Goal: Task Accomplishment & Management: Complete application form

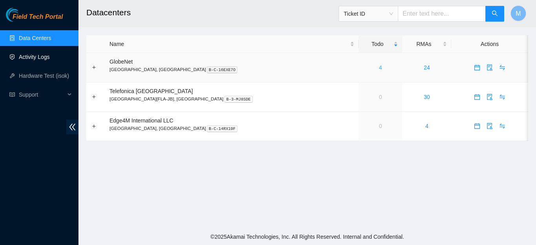
click at [379, 67] on link "4" at bounding box center [380, 67] width 3 height 6
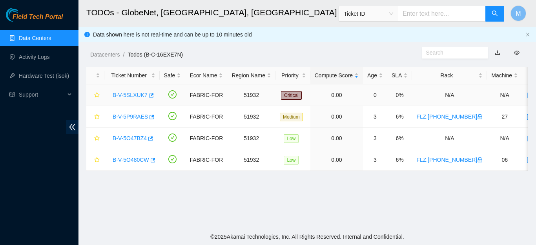
click at [127, 96] on link "B-V-5SLXUK7" at bounding box center [130, 95] width 35 height 6
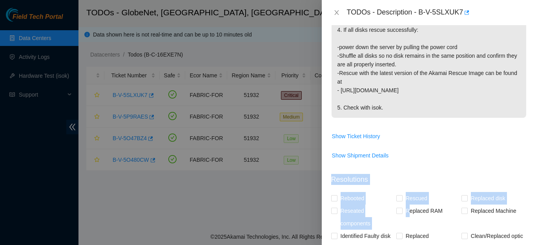
scroll to position [260, 0]
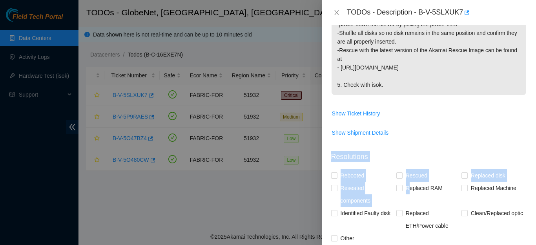
drag, startPoint x: 338, startPoint y: 109, endPoint x: 394, endPoint y: 89, distance: 59.8
copy p "1. Please reseat all disks and make sure they are properly seated 2. Reboot and…"
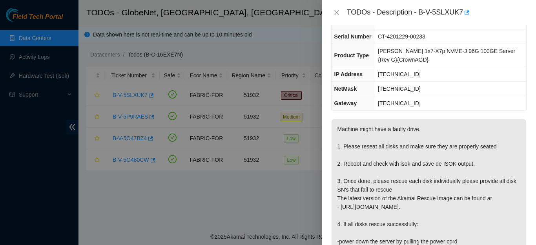
scroll to position [0, 0]
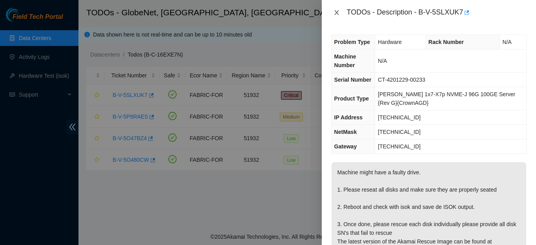
click at [334, 12] on icon "close" at bounding box center [336, 12] width 6 height 6
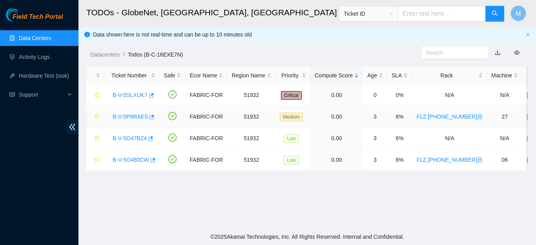
click at [129, 116] on link "B-V-5P9RAES" at bounding box center [130, 116] width 35 height 6
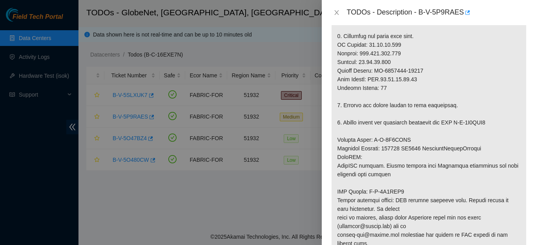
scroll to position [260, 0]
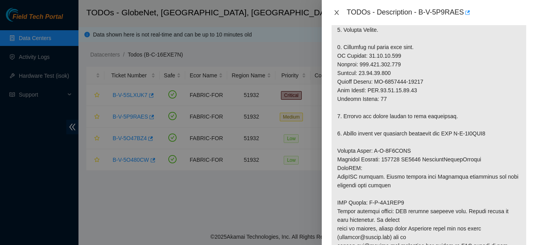
click at [333, 11] on icon "close" at bounding box center [336, 12] width 6 height 6
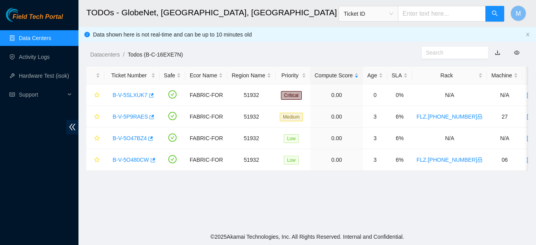
scroll to position [235, 0]
click at [135, 137] on link "B-V-5O47BZ4" at bounding box center [130, 138] width 34 height 6
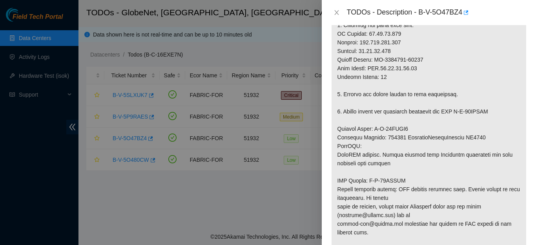
scroll to position [273, 0]
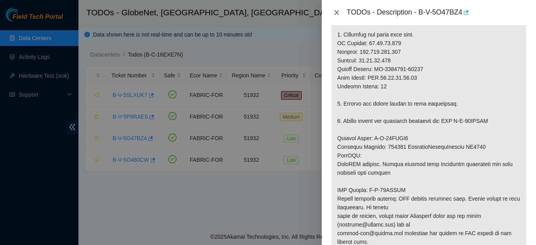
click at [333, 14] on icon "close" at bounding box center [336, 12] width 6 height 6
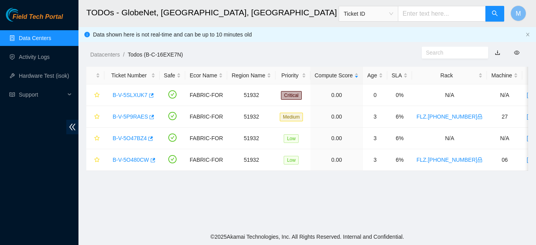
scroll to position [235, 0]
click at [128, 159] on link "B-V-5O480CW" at bounding box center [131, 160] width 36 height 6
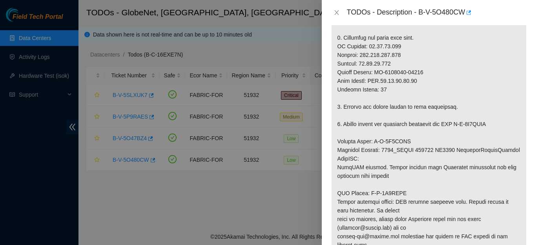
scroll to position [260, 0]
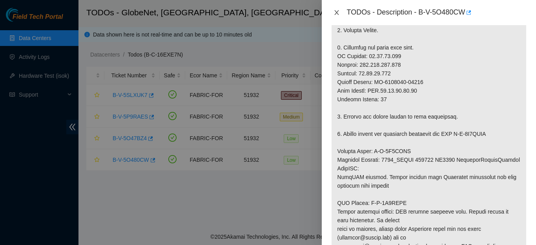
click at [335, 15] on icon "close" at bounding box center [336, 12] width 6 height 6
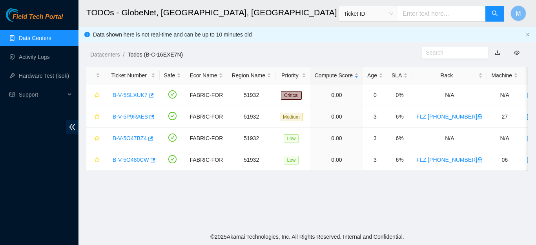
scroll to position [235, 0]
click at [121, 116] on link "B-V-5P9RAES" at bounding box center [130, 116] width 35 height 6
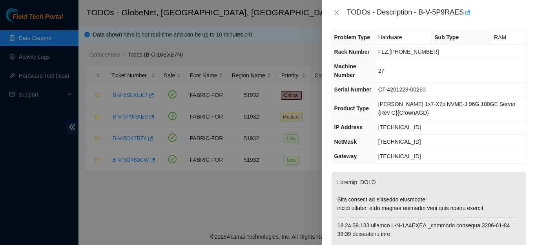
scroll to position [0, 0]
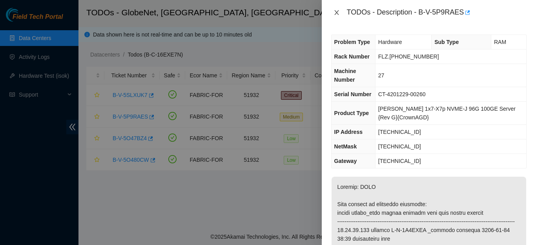
click at [337, 13] on icon "close" at bounding box center [336, 12] width 6 height 6
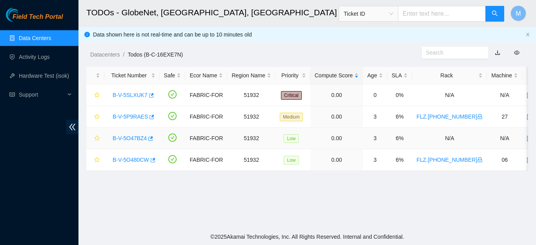
click at [140, 136] on link "B-V-5O47BZ4" at bounding box center [130, 138] width 34 height 6
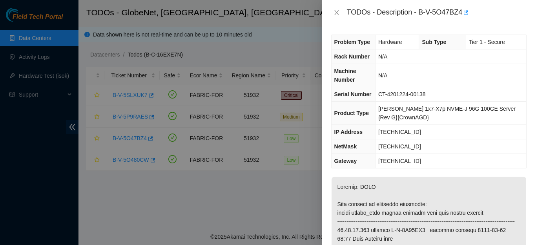
scroll to position [3, 0]
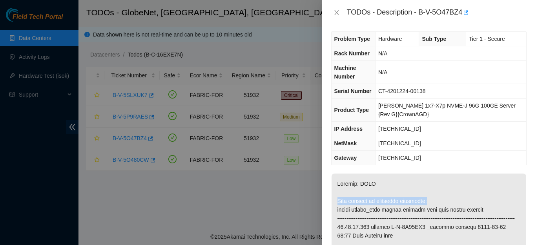
drag, startPoint x: 338, startPoint y: 201, endPoint x: 428, endPoint y: 203, distance: 89.5
copy p "This machine is currently suspended:"
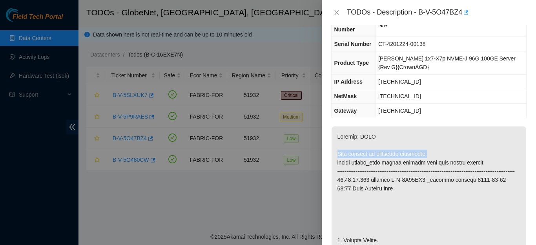
scroll to position [0, 0]
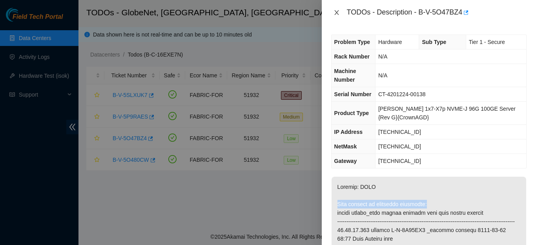
click at [337, 10] on icon "close" at bounding box center [336, 12] width 6 height 6
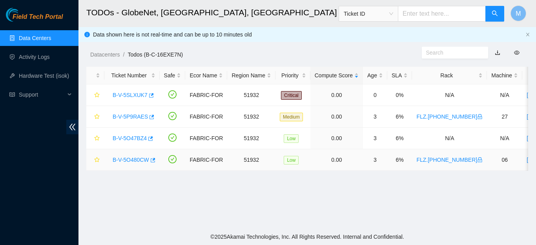
click at [131, 160] on link "B-V-5O480CW" at bounding box center [131, 160] width 36 height 6
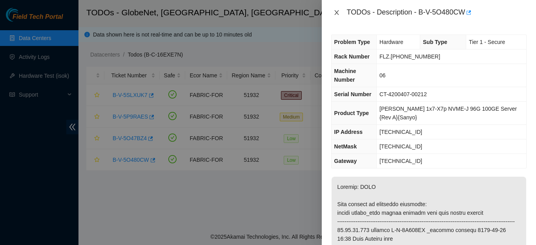
click at [335, 11] on icon "close" at bounding box center [336, 12] width 4 height 5
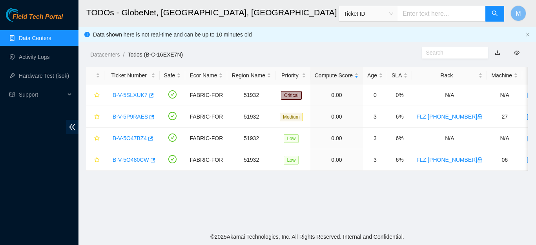
click at [229, 186] on main "TODOs - GlobeNet, [GEOGRAPHIC_DATA], [GEOGRAPHIC_DATA] Ticket ID M Data shown h…" at bounding box center [306, 114] width 457 height 228
click at [41, 38] on link "Data Centers" at bounding box center [35, 38] width 32 height 6
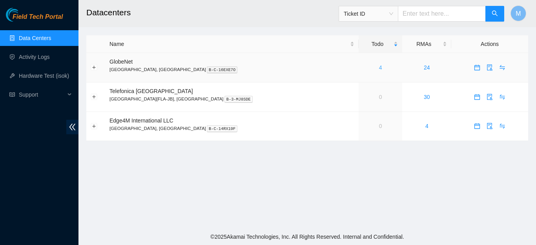
click at [379, 69] on link "4" at bounding box center [380, 67] width 3 height 6
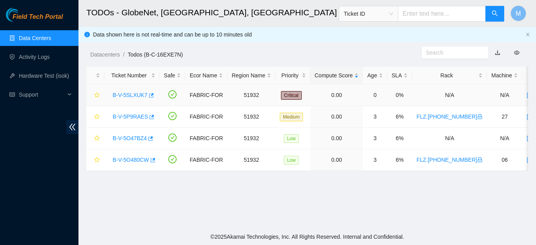
click at [126, 93] on link "B-V-5SLXUK7" at bounding box center [130, 95] width 35 height 6
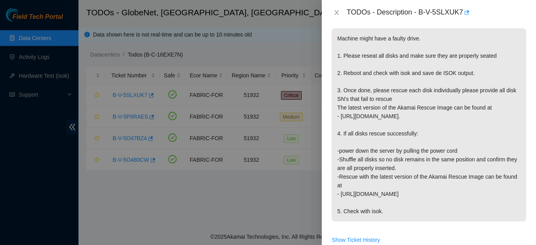
scroll to position [133, 0]
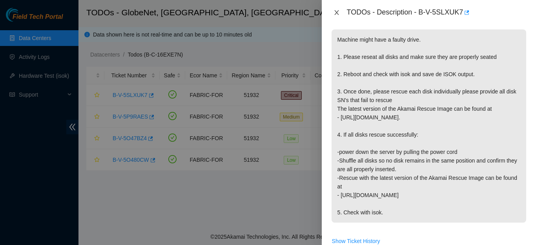
click at [335, 13] on icon "close" at bounding box center [336, 12] width 4 height 5
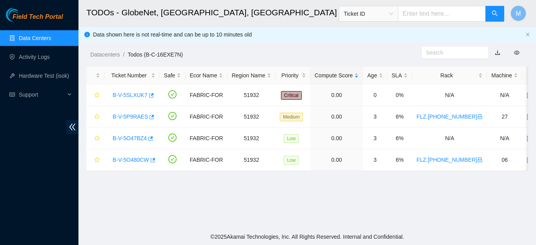
scroll to position [150, 0]
click at [127, 114] on link "B-V-5P9RAES" at bounding box center [130, 116] width 35 height 6
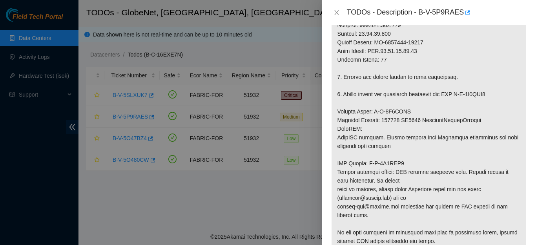
scroll to position [516, 0]
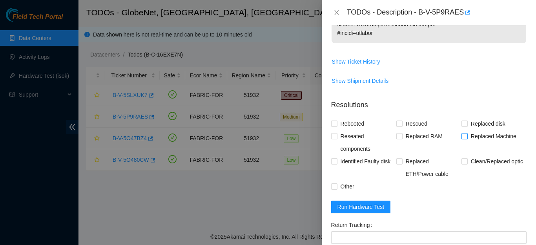
click at [461, 138] on input "Replaced Machine" at bounding box center [463, 135] width 5 height 5
checkbox input "true"
click at [402, 130] on span "Rescued" at bounding box center [416, 123] width 28 height 13
click at [402, 126] on input "Rescued" at bounding box center [398, 122] width 5 height 5
checkbox input "true"
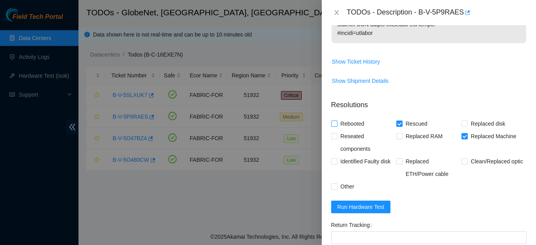
click at [356, 130] on span "Rebooted" at bounding box center [352, 123] width 30 height 13
click at [337, 126] on input "Rebooted" at bounding box center [333, 122] width 5 height 5
checkbox input "true"
click at [335, 189] on input "Other" at bounding box center [333, 185] width 5 height 5
checkbox input "true"
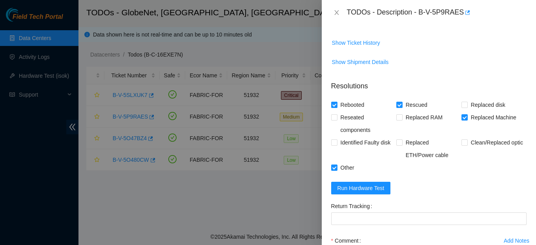
scroll to position [596, 0]
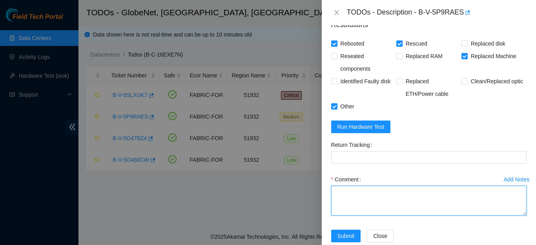
click at [428, 204] on textarea "Comment" at bounding box center [428, 201] width 195 height 30
paste textarea "THE MACHINE WAS CHANGED AND RESCUE, REBOOT AND CONFIGURATIONS WERE MADE"
type textarea "THE MACHINE WAS CHANGED AND RESCUE, REBOOT AND CONFIGURATIONS WERE MADE"
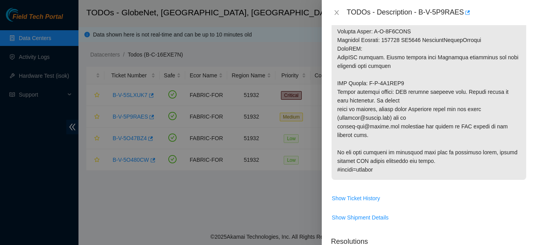
scroll to position [381, 0]
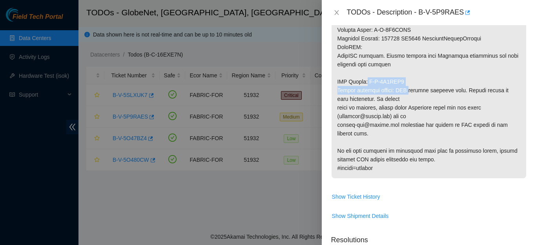
drag, startPoint x: 368, startPoint y: 90, endPoint x: 413, endPoint y: 95, distance: 44.6
drag, startPoint x: 404, startPoint y: 90, endPoint x: 369, endPoint y: 91, distance: 34.9
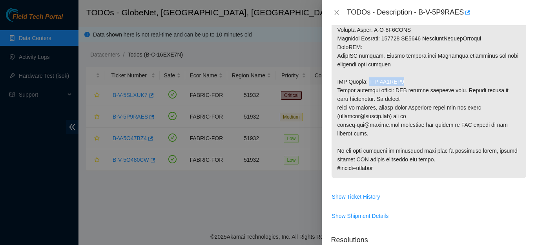
copy p "B-V-5Q1JGD0"
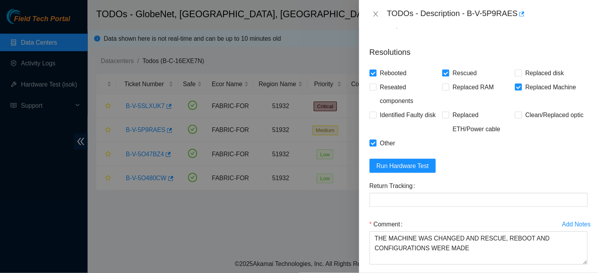
scroll to position [588, 0]
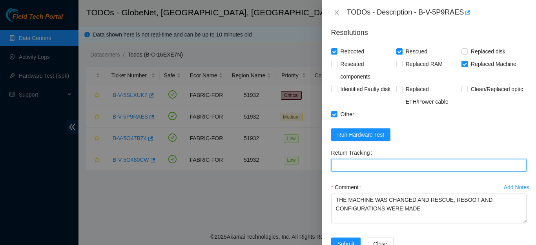
click at [422, 171] on Tracking "Return Tracking" at bounding box center [428, 165] width 195 height 13
paste Tracking "B-V-5Q1JGD0"
type Tracking "B-V-5Q1JGD0"
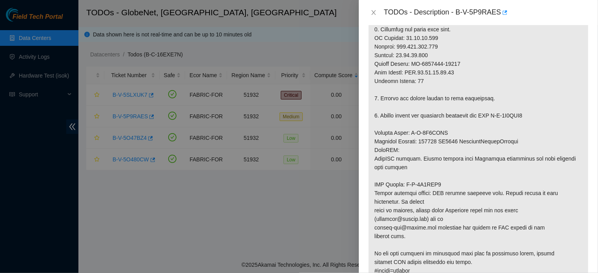
scroll to position [173, 0]
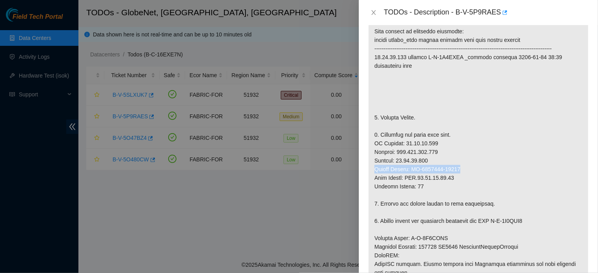
drag, startPoint x: 463, startPoint y: 178, endPoint x: 375, endPoint y: 182, distance: 87.9
click at [375, 182] on p at bounding box center [479, 195] width 220 height 383
copy p "Serial Number: CT-4201224-00131"
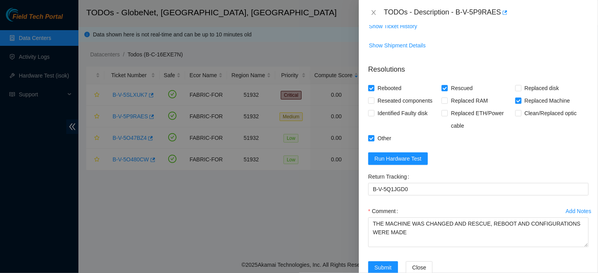
scroll to position [588, 0]
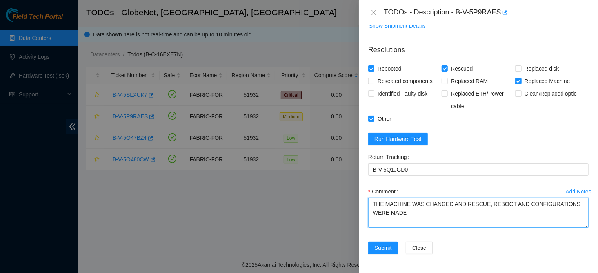
click at [494, 222] on textarea "THE MACHINE WAS CHANGED AND RESCUE, REBOOT AND CONFIGURATIONS WERE MADE" at bounding box center [478, 213] width 220 height 30
paste textarea "Serial Number: CT-4201224-00131"
click at [499, 210] on textarea "THE MACHINE WAS CHANGED AND RESCUE, REBOOT AND CONFIGURATIONS WERE MADE New Ser…" at bounding box center [478, 213] width 220 height 30
paste textarea "REPLACED AND RESCUE, REBOOT, AND CONFIGURES WERE PERFORMED. FINALLY, THE ISOK T…"
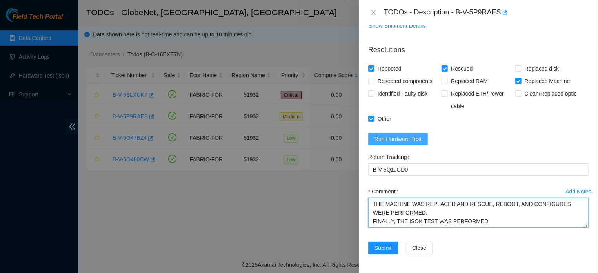
type textarea "THE MACHINE WAS REPLACED AND RESCUE, REBOOT, AND CONFIGURES WERE PERFORMED. FIN…"
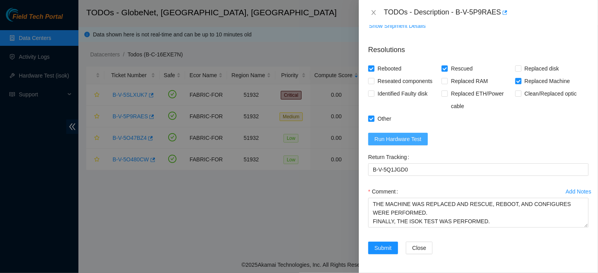
click at [412, 135] on span "Run Hardware Test" at bounding box center [398, 139] width 47 height 9
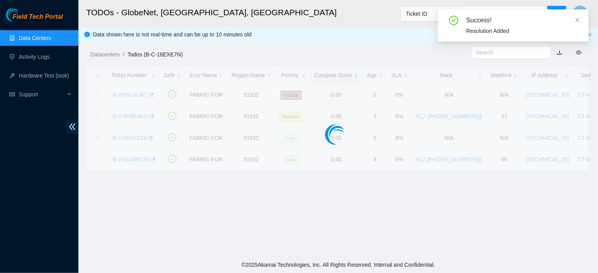
scroll to position [195, 0]
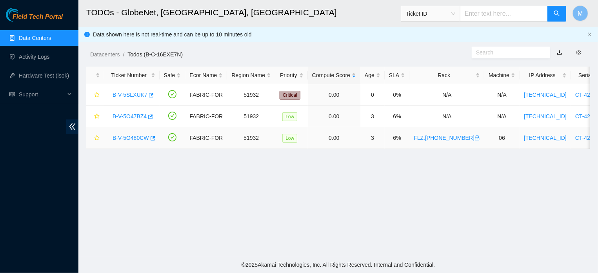
click at [133, 138] on link "B-V-5O480CW" at bounding box center [131, 138] width 36 height 6
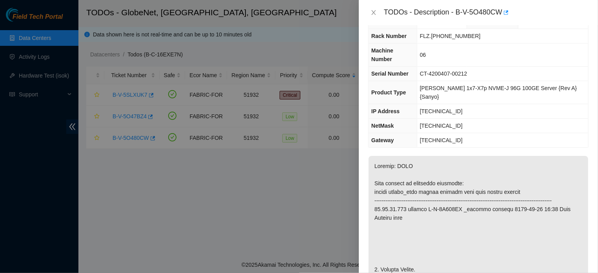
scroll to position [0, 0]
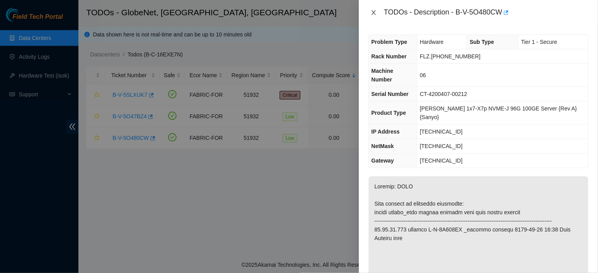
click at [374, 13] on icon "close" at bounding box center [374, 12] width 4 height 5
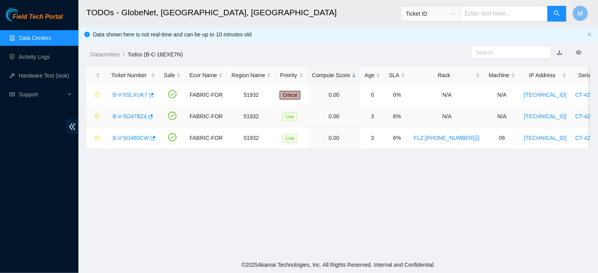
click at [140, 118] on link "B-V-5O47BZ4" at bounding box center [130, 116] width 34 height 6
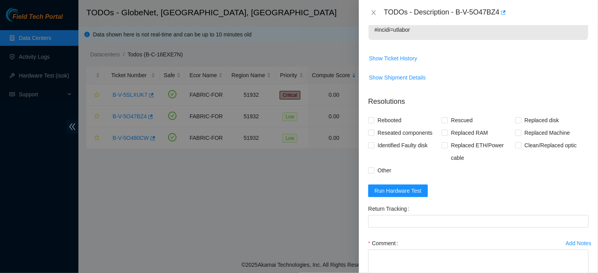
scroll to position [588, 0]
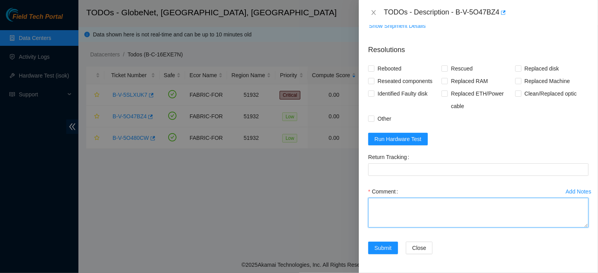
click at [443, 213] on textarea "Comment" at bounding box center [478, 213] width 220 height 30
paste textarea "THE MACHINE WAS REPLACED AND RESCUE, REBOOT, AND CONFIGURES WERE PERFORMED. FIN…"
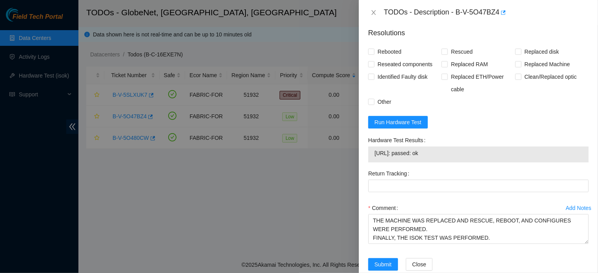
click at [262, 185] on div at bounding box center [299, 136] width 598 height 273
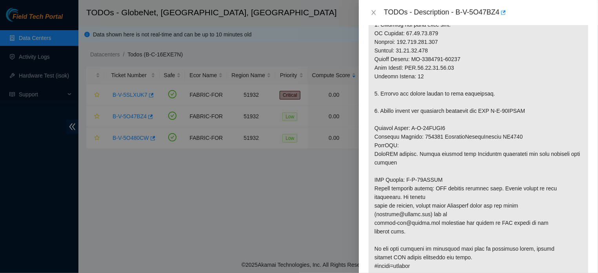
scroll to position [272, 0]
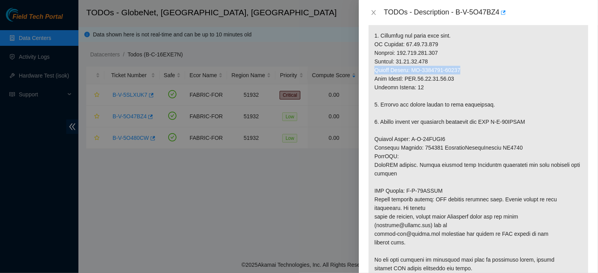
drag, startPoint x: 463, startPoint y: 78, endPoint x: 372, endPoint y: 80, distance: 91.4
click at [372, 80] on p at bounding box center [479, 96] width 220 height 383
copy p "Serial Number: CT-4201224-00128"
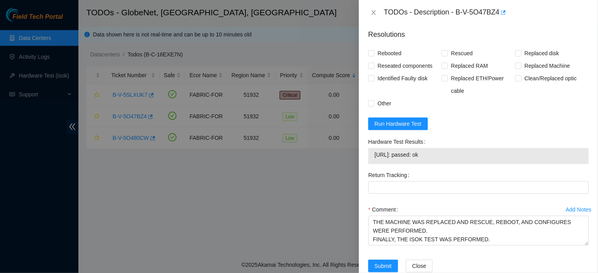
scroll to position [614, 0]
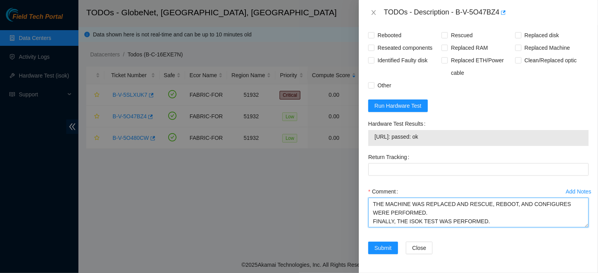
click at [535, 224] on textarea "THE MACHINE WAS REPLACED AND RESCUE, REBOOT, AND CONFIGURES WERE PERFORMED. FIN…" at bounding box center [478, 213] width 220 height 30
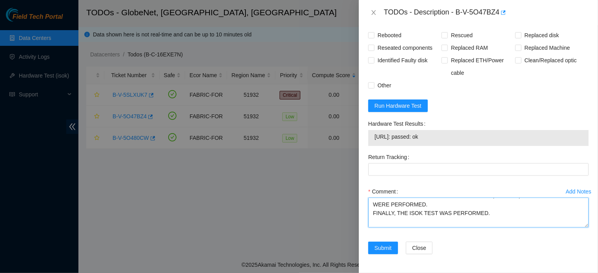
paste textarea "Serial Number: CT-4201224-00128"
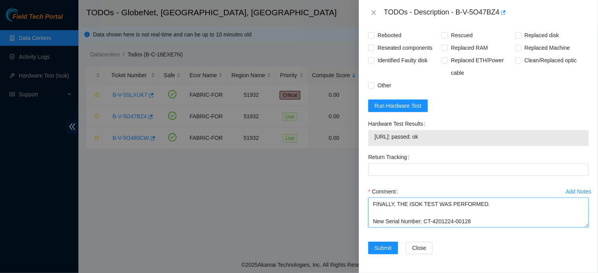
type textarea "THE MACHINE WAS REPLACED AND RESCUE, REBOOT, AND CONFIGURES WERE PERFORMED. FIN…"
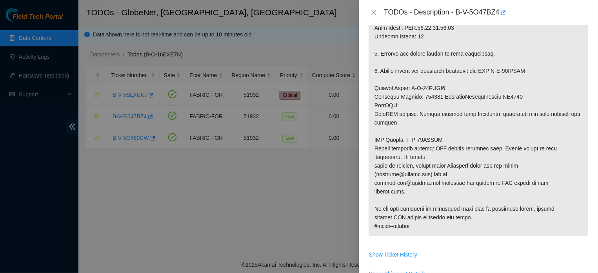
scroll to position [311, 0]
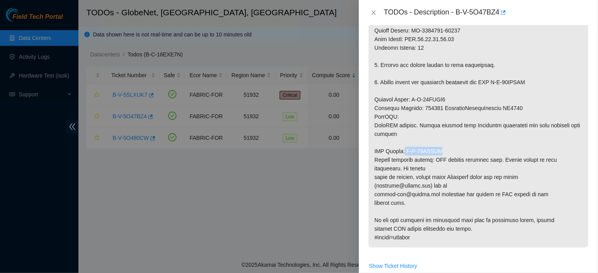
drag, startPoint x: 443, startPoint y: 162, endPoint x: 406, endPoint y: 164, distance: 36.6
click at [406, 164] on p at bounding box center [479, 56] width 220 height 383
drag, startPoint x: 406, startPoint y: 161, endPoint x: 437, endPoint y: 160, distance: 30.6
click at [437, 160] on p at bounding box center [479, 56] width 220 height 383
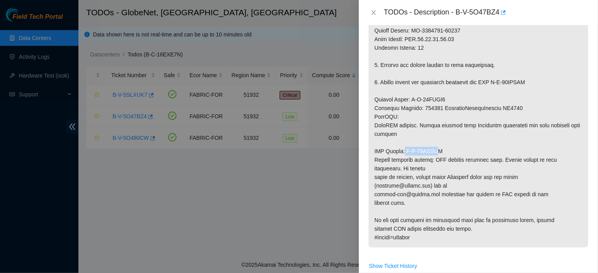
click at [437, 160] on p at bounding box center [479, 56] width 220 height 383
drag, startPoint x: 438, startPoint y: 160, endPoint x: 421, endPoint y: 161, distance: 16.9
click at [421, 161] on p at bounding box center [479, 56] width 220 height 383
click at [447, 164] on p at bounding box center [479, 56] width 220 height 383
click at [439, 160] on p at bounding box center [479, 56] width 220 height 383
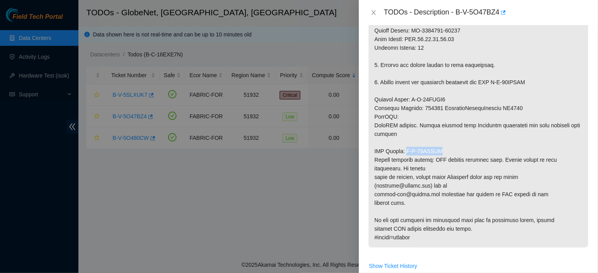
drag, startPoint x: 439, startPoint y: 160, endPoint x: 409, endPoint y: 161, distance: 30.2
click at [409, 161] on p at bounding box center [479, 56] width 220 height 383
copy p "B-W-13IFFHI"
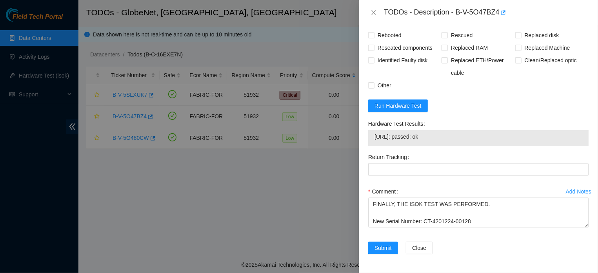
scroll to position [621, 0]
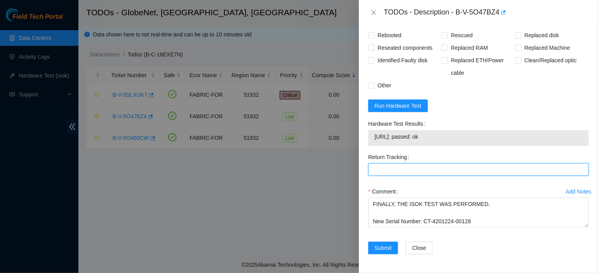
click at [429, 164] on Tracking "Return Tracking" at bounding box center [478, 170] width 220 height 13
paste Tracking "B-W-13IFFHI"
type Tracking "B-W-13IFFHI"
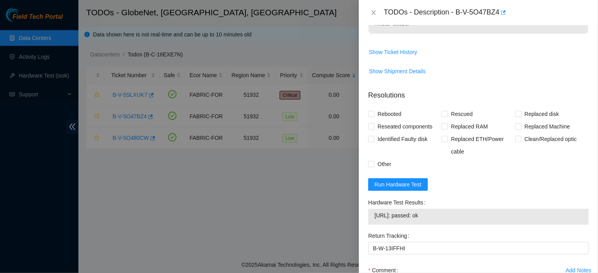
scroll to position [499, 0]
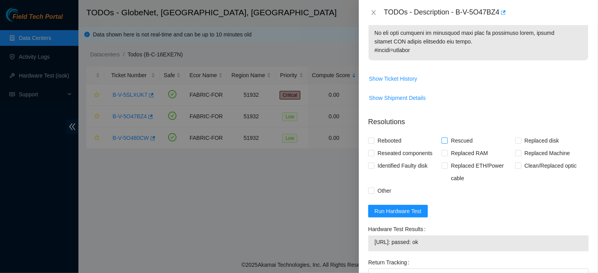
click at [442, 143] on input "Rescued" at bounding box center [444, 140] width 5 height 5
checkbox input "true"
click at [372, 143] on input "Rebooted" at bounding box center [370, 140] width 5 height 5
checkbox input "true"
click at [371, 193] on input "Other" at bounding box center [370, 190] width 5 height 5
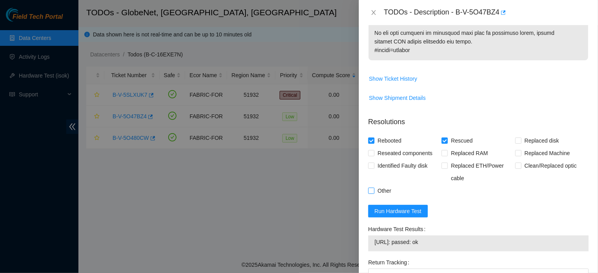
checkbox input "true"
click at [516, 157] on span at bounding box center [518, 153] width 6 height 6
click at [516, 156] on input "Replaced Machine" at bounding box center [517, 152] width 5 height 5
checkbox input "true"
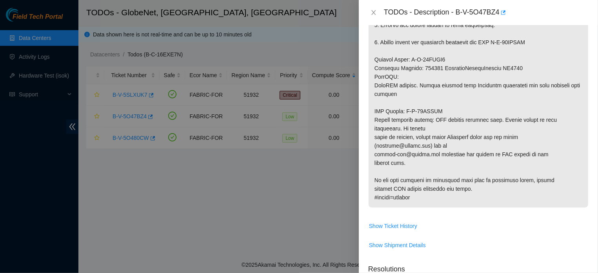
scroll to position [537, 0]
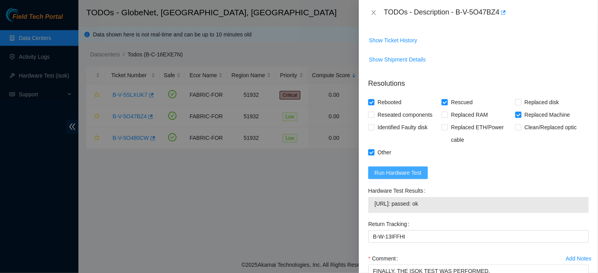
click at [413, 177] on button "Run Hardware Test" at bounding box center [398, 173] width 60 height 13
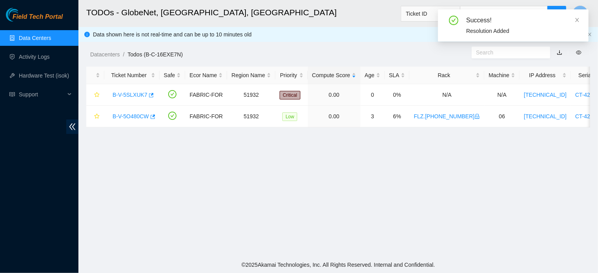
scroll to position [195, 0]
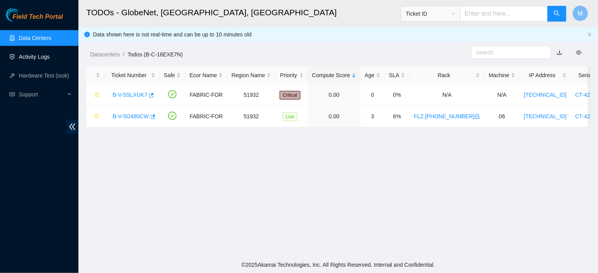
click at [40, 54] on link "Activity Logs" at bounding box center [34, 57] width 31 height 6
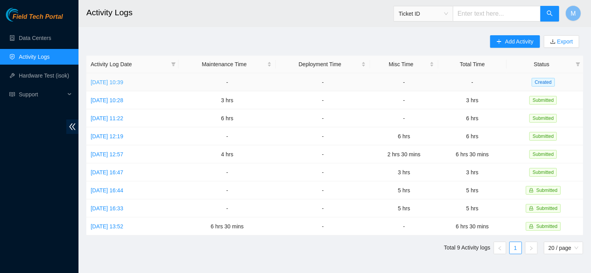
click at [111, 79] on link "[DATE] 10:39" at bounding box center [107, 82] width 33 height 6
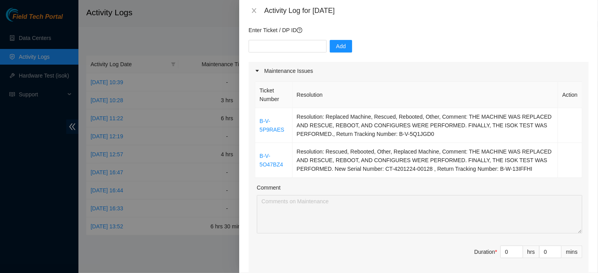
scroll to position [85, 0]
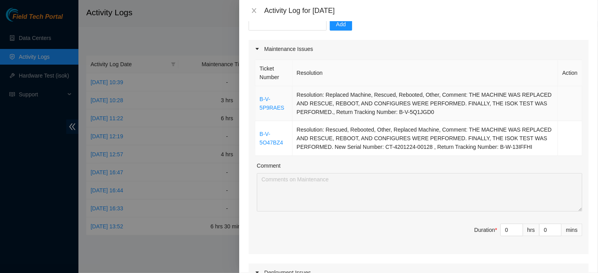
click at [466, 113] on td "Resolution: Replaced Machine, Rescued, Rebooted, Other, Comment: THE MACHINE WA…" at bounding box center [426, 103] width 266 height 35
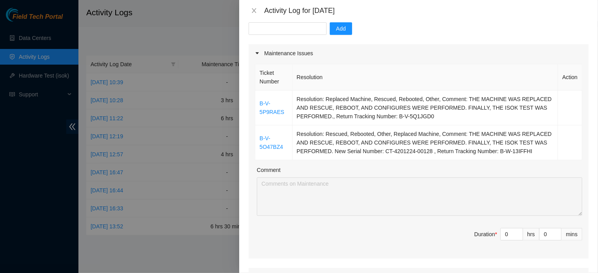
scroll to position [69, 0]
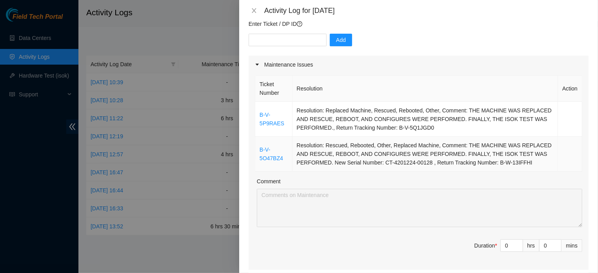
click at [317, 168] on td "Resolution: Rescued, Rebooted, Other, Replaced Machine, Comment: THE MACHINE WA…" at bounding box center [426, 154] width 266 height 35
click at [466, 128] on td "Resolution: Replaced Machine, Rescued, Rebooted, Other, Comment: THE MACHINE WA…" at bounding box center [426, 119] width 266 height 35
click at [467, 128] on td "Resolution: Replaced Machine, Rescued, Rebooted, Other, Comment: THE MACHINE WA…" at bounding box center [426, 119] width 266 height 35
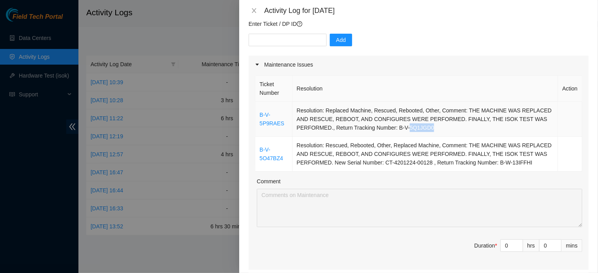
click at [467, 128] on td "Resolution: Replaced Machine, Rescued, Rebooted, Other, Comment: THE MACHINE WA…" at bounding box center [426, 119] width 266 height 35
click at [257, 64] on icon "caret-right" at bounding box center [257, 64] width 5 height 5
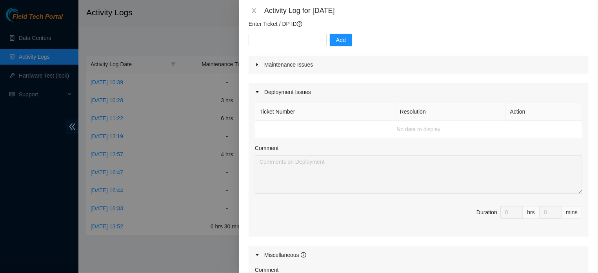
click at [257, 64] on icon "caret-right" at bounding box center [257, 64] width 5 height 5
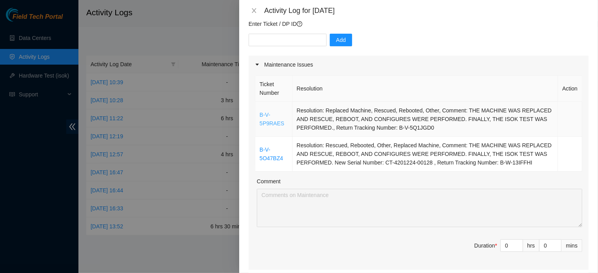
click at [268, 120] on link "B-V-5P9RAES" at bounding box center [272, 119] width 25 height 15
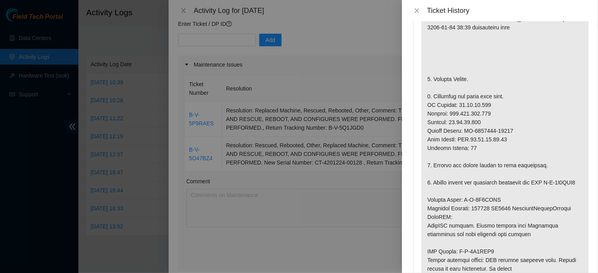
scroll to position [208, 0]
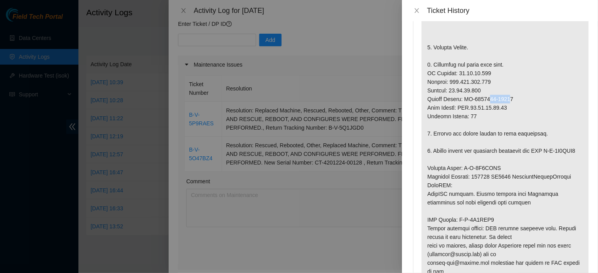
drag, startPoint x: 514, startPoint y: 100, endPoint x: 491, endPoint y: 102, distance: 23.2
click at [491, 102] on p at bounding box center [505, 129] width 167 height 409
click at [514, 99] on p at bounding box center [505, 129] width 167 height 409
drag, startPoint x: 514, startPoint y: 99, endPoint x: 427, endPoint y: 101, distance: 87.5
click at [427, 101] on p at bounding box center [505, 129] width 167 height 409
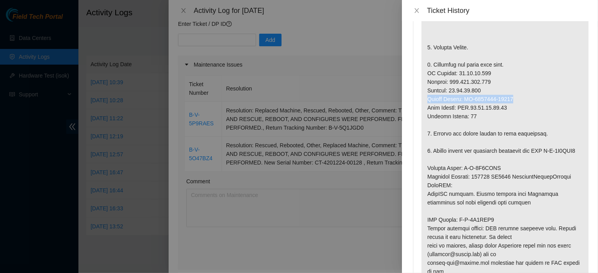
copy p "Serial Number: CT-4201224-00131"
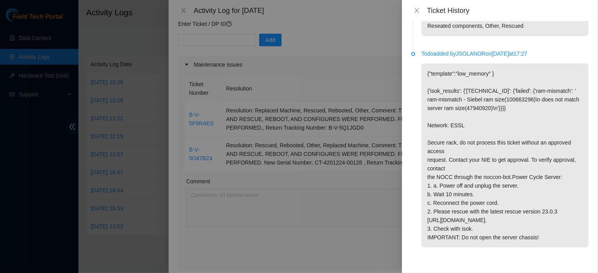
scroll to position [1007, 0]
click at [417, 10] on icon "close" at bounding box center [417, 10] width 4 height 5
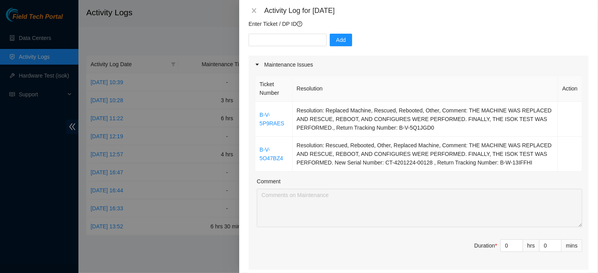
click at [535, 89] on th "Action" at bounding box center [570, 89] width 24 height 26
click at [253, 10] on icon "close" at bounding box center [254, 10] width 4 height 5
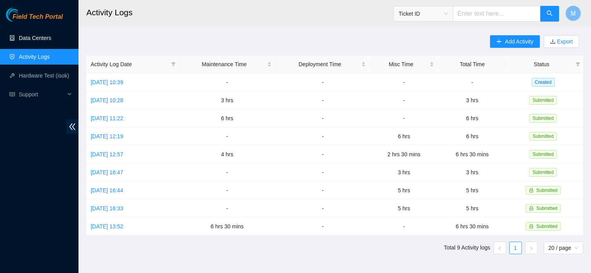
click at [41, 41] on link "Data Centers" at bounding box center [35, 38] width 32 height 6
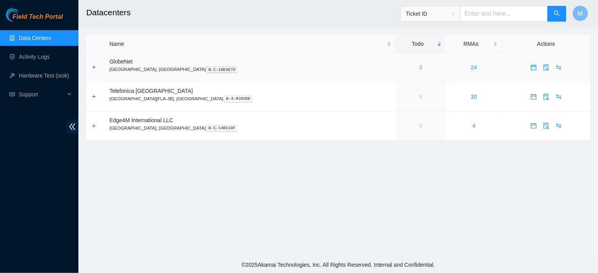
click at [419, 68] on link "3" at bounding box center [420, 67] width 3 height 6
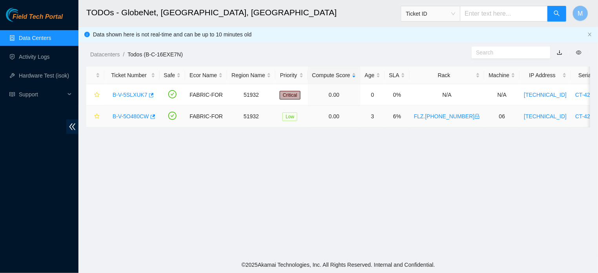
click at [138, 117] on link "B-V-5O480CW" at bounding box center [131, 116] width 36 height 6
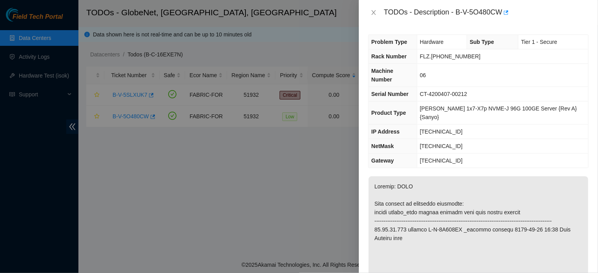
click at [250, 223] on div at bounding box center [299, 136] width 598 height 273
click at [373, 11] on icon "close" at bounding box center [374, 12] width 6 height 6
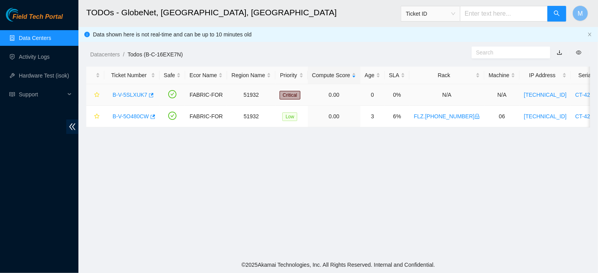
click at [135, 95] on link "B-V-5SLXUK7" at bounding box center [130, 95] width 35 height 6
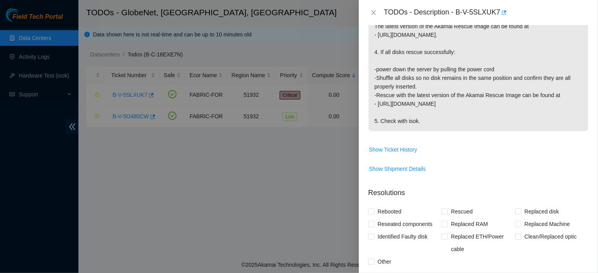
scroll to position [221, 0]
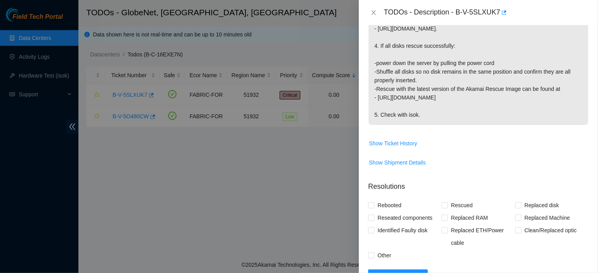
drag, startPoint x: 375, startPoint y: 94, endPoint x: 446, endPoint y: 121, distance: 76.5
click at [446, 121] on p "Machine might have a faulty drive. 1. Please reseat all disks and make sure the…" at bounding box center [479, 33] width 220 height 184
copy p "Machine might have a faulty drive. 1. Please reseat all disks and make sure the…"
click at [462, 113] on p "Machine might have a faulty drive. 1. Please reseat all disks and make sure the…" at bounding box center [479, 33] width 220 height 184
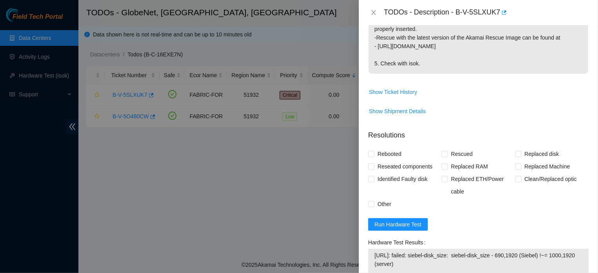
scroll to position [306, 0]
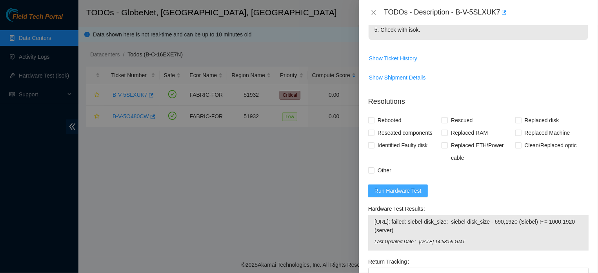
click at [421, 191] on span "Run Hardware Test" at bounding box center [398, 191] width 47 height 9
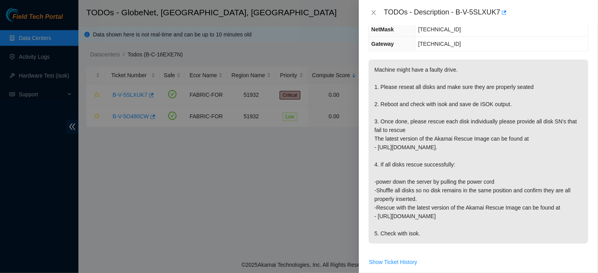
scroll to position [86, 0]
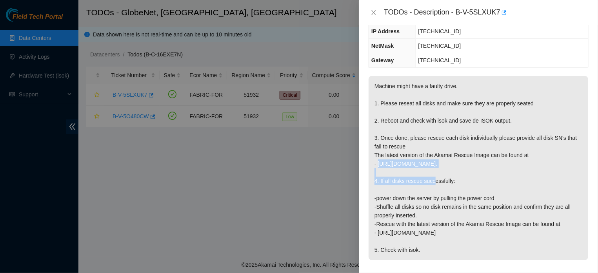
drag, startPoint x: 378, startPoint y: 166, endPoint x: 496, endPoint y: 171, distance: 118.2
click at [496, 171] on p "Machine might have a faulty drive. 1. Please reseat all disks and make sure the…" at bounding box center [479, 168] width 220 height 184
copy p "[URL][DOMAIN_NAME]."
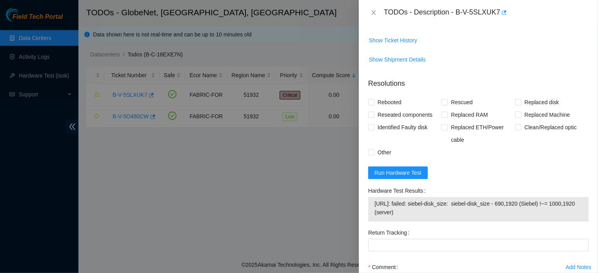
scroll to position [327, 0]
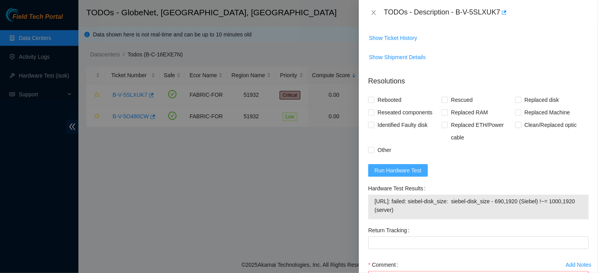
click at [395, 170] on span "Run Hardware Test" at bounding box center [398, 170] width 47 height 9
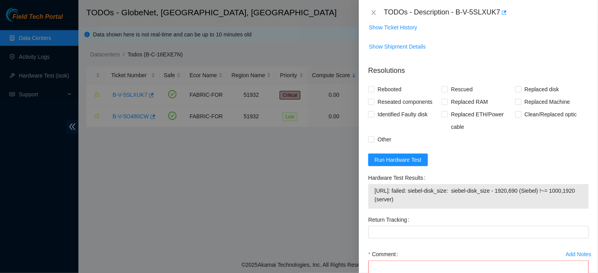
scroll to position [339, 0]
drag, startPoint x: 375, startPoint y: 191, endPoint x: 423, endPoint y: 204, distance: 49.2
click at [423, 204] on td "[URL]: failed: siebel-disk_size: siebel-disk_size - 1920,690 (Siebel) !~= 1000,…" at bounding box center [478, 195] width 209 height 21
click at [529, 176] on div "Hardware Test Results" at bounding box center [478, 177] width 220 height 13
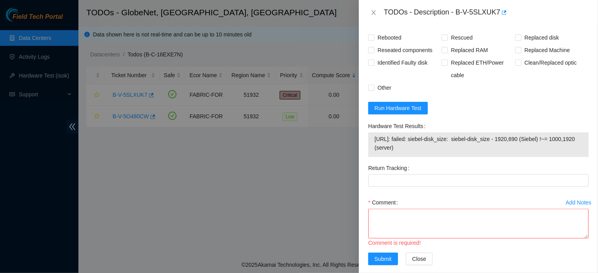
scroll to position [390, 0]
click at [478, 145] on span "[URL]: failed: siebel-disk_size: siebel-disk_size - 1920,690 (Siebel) !~= 1000,…" at bounding box center [479, 142] width 208 height 17
click at [411, 110] on span "Run Hardware Test" at bounding box center [398, 107] width 47 height 9
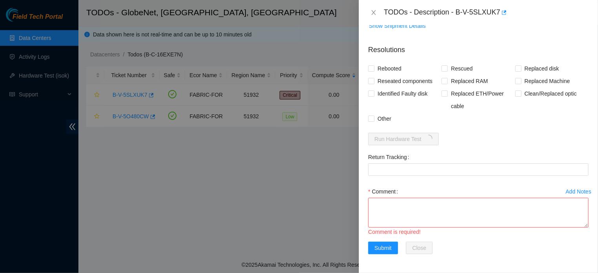
scroll to position [367, 0]
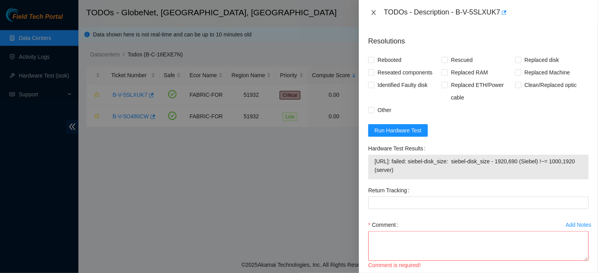
click at [371, 13] on icon "close" at bounding box center [374, 12] width 6 height 6
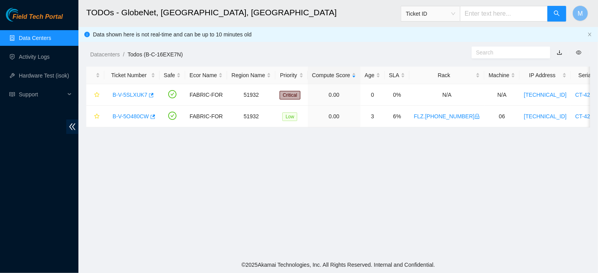
scroll to position [195, 0]
click at [133, 97] on link "B-V-5SLXUK7" at bounding box center [130, 95] width 35 height 6
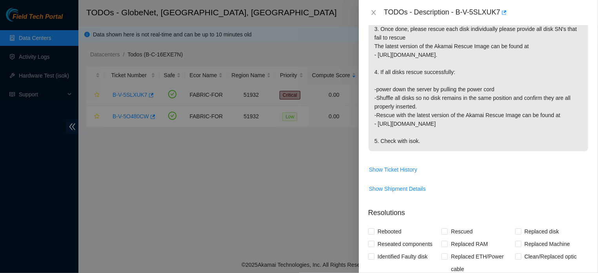
scroll to position [350, 0]
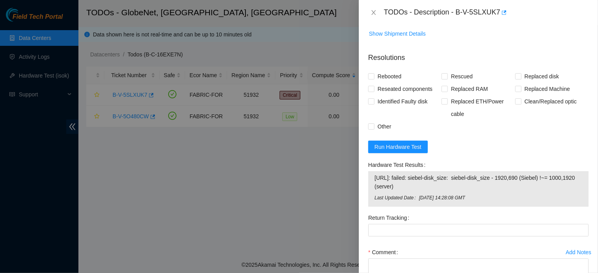
click at [396, 46] on p "Resolutions" at bounding box center [478, 54] width 220 height 17
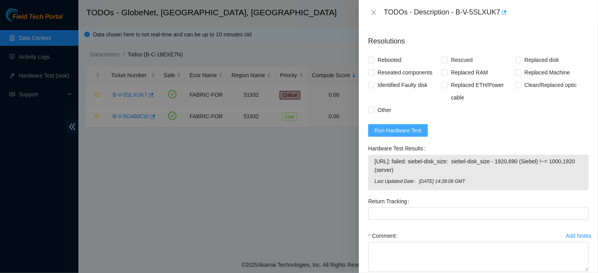
click at [398, 126] on button "Run Hardware Test" at bounding box center [398, 130] width 60 height 13
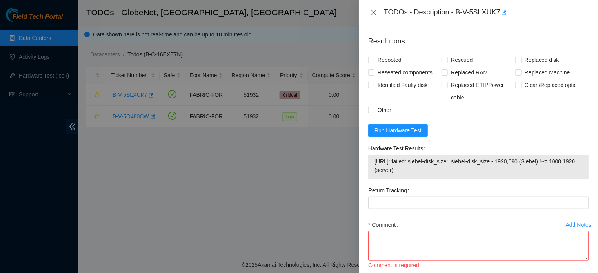
click at [372, 11] on icon "close" at bounding box center [374, 12] width 4 height 5
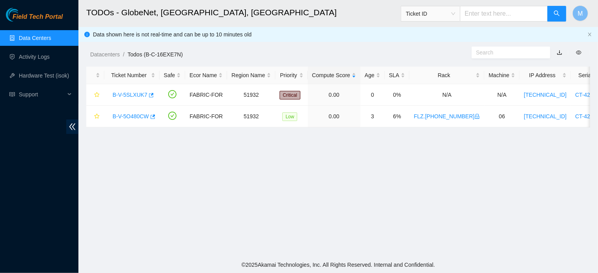
scroll to position [195, 0]
click at [126, 93] on link "B-V-5SLXUK7" at bounding box center [130, 95] width 35 height 6
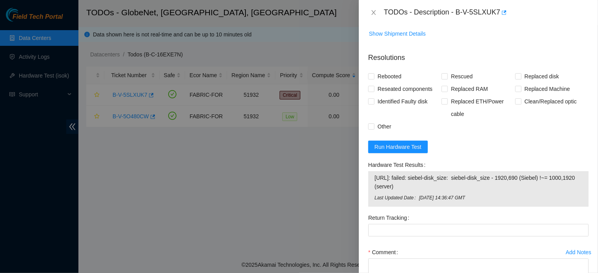
scroll to position [367, 0]
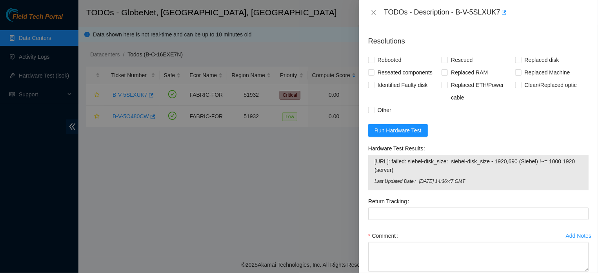
click at [408, 143] on form "Resolutions Rebooted Rescued Replaced disk Reseated components Replaced RAM Rep…" at bounding box center [478, 169] width 220 height 279
click at [408, 135] on span "Run Hardware Test" at bounding box center [398, 130] width 47 height 9
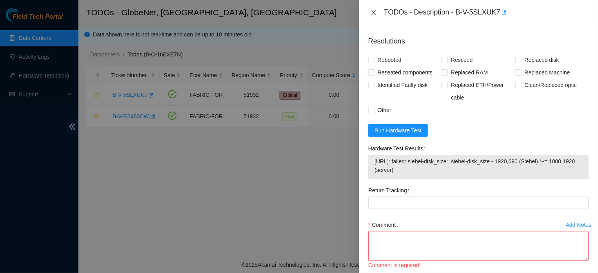
click at [372, 12] on icon "close" at bounding box center [374, 12] width 6 height 6
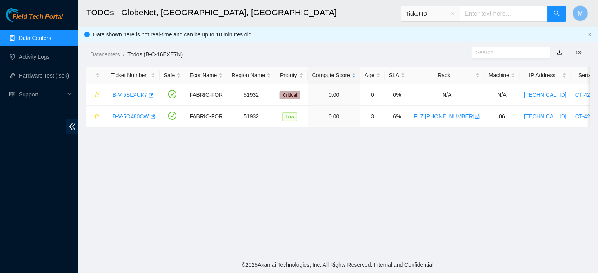
scroll to position [195, 0]
click at [131, 91] on div "B-V-5SLXUK7" at bounding box center [132, 95] width 47 height 13
click at [131, 94] on link "B-V-5SLXUK7" at bounding box center [130, 95] width 35 height 6
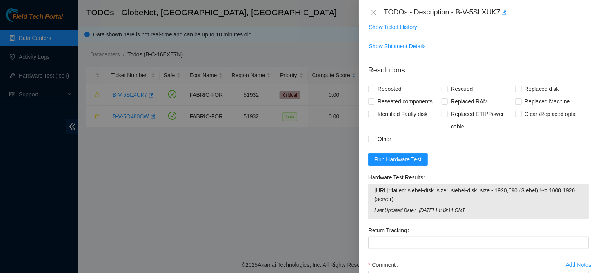
scroll to position [348, 0]
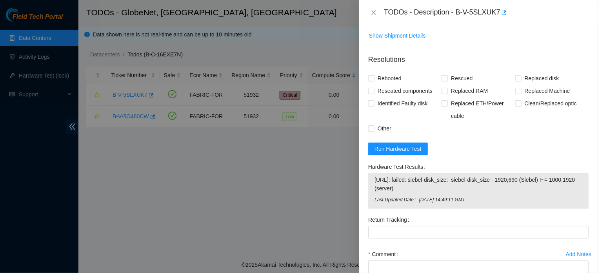
drag, startPoint x: 375, startPoint y: 180, endPoint x: 423, endPoint y: 191, distance: 49.2
click at [423, 191] on span "[URL]: failed: siebel-disk_size: siebel-disk_size - 1920,690 (Siebel) !~= 1000,…" at bounding box center [479, 184] width 208 height 17
click at [462, 178] on span "[URL]: failed: siebel-disk_size: siebel-disk_size - 1920,690 (Siebel) !~= 1000,…" at bounding box center [479, 184] width 208 height 17
click at [412, 153] on span "Run Hardware Test" at bounding box center [398, 149] width 47 height 9
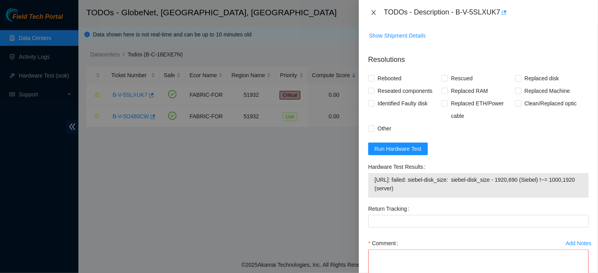
click at [372, 11] on icon "close" at bounding box center [374, 12] width 4 height 5
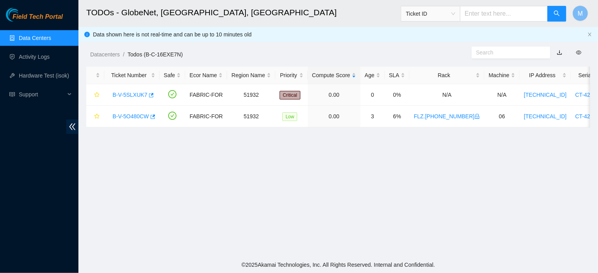
scroll to position [193, 0]
click at [143, 93] on link "B-V-5SLXUK7" at bounding box center [130, 95] width 35 height 6
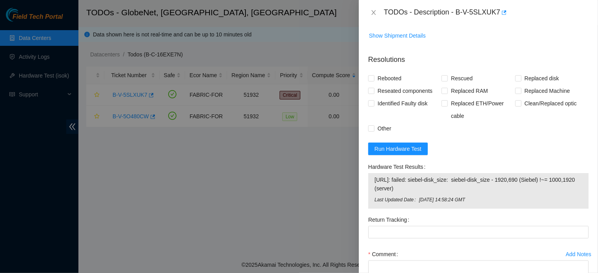
scroll to position [367, 0]
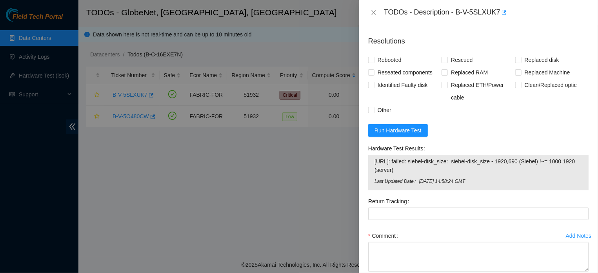
click at [372, 17] on div "TODOs - Description - B-V-5SLXUK7" at bounding box center [478, 12] width 220 height 13
click at [372, 10] on icon "close" at bounding box center [374, 12] width 6 height 6
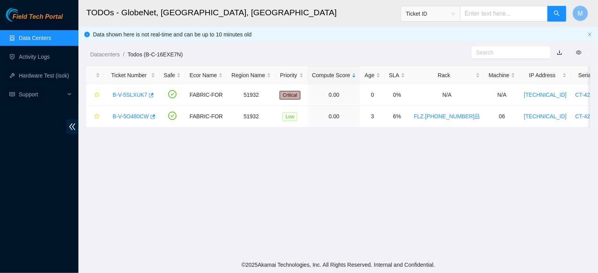
scroll to position [195, 0]
click at [131, 116] on link "B-V-5O480CW" at bounding box center [131, 116] width 36 height 6
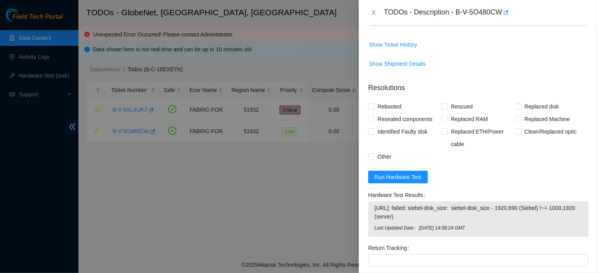
scroll to position [560, 0]
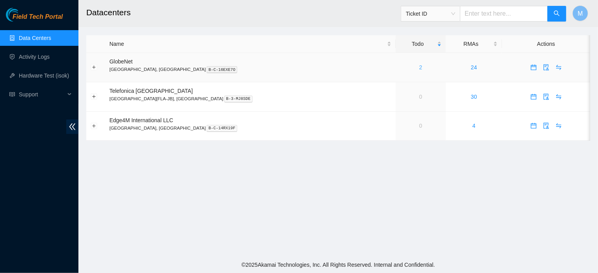
click at [419, 67] on link "2" at bounding box center [420, 67] width 3 height 6
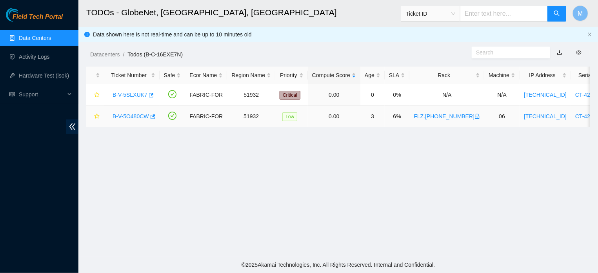
click at [140, 117] on link "B-V-5O480CW" at bounding box center [131, 116] width 36 height 6
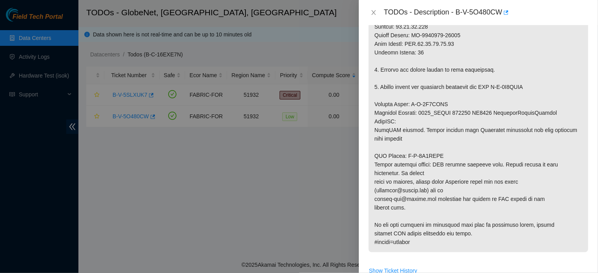
scroll to position [304, 0]
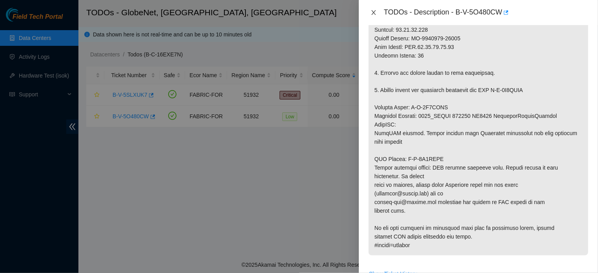
click at [374, 9] on button "Close" at bounding box center [373, 12] width 11 height 7
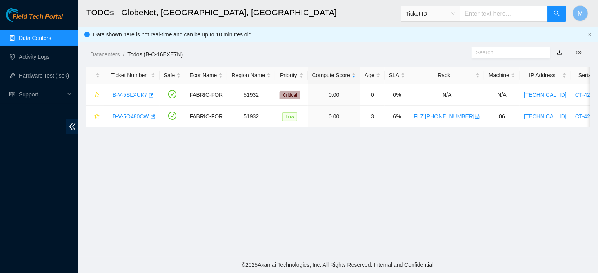
scroll to position [195, 0]
click at [123, 94] on link "B-V-5SLXUK7" at bounding box center [130, 95] width 35 height 6
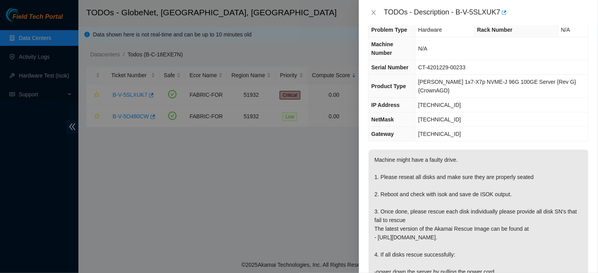
scroll to position [0, 0]
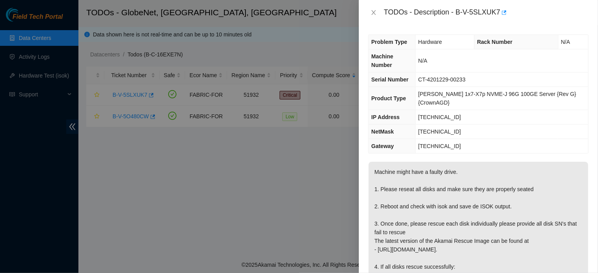
click at [254, 148] on div at bounding box center [299, 136] width 598 height 273
click at [372, 11] on icon "close" at bounding box center [374, 12] width 6 height 6
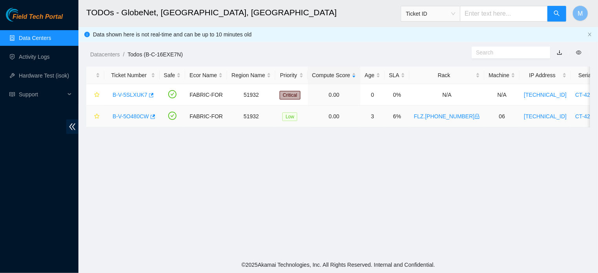
click at [131, 113] on link "B-V-5O480CW" at bounding box center [131, 116] width 36 height 6
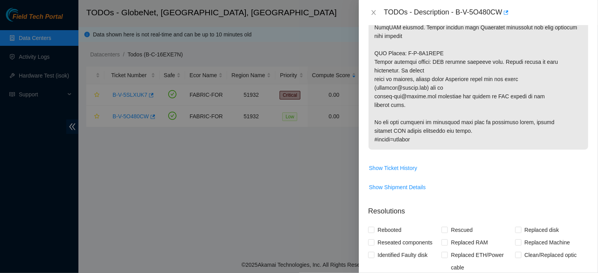
scroll to position [98, 0]
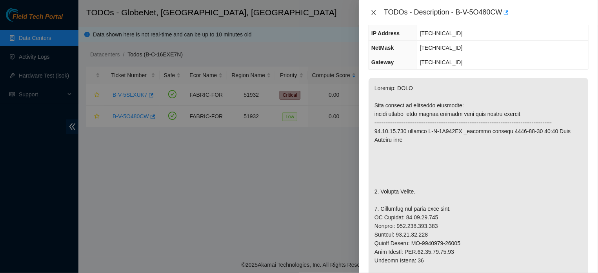
click at [370, 12] on button "Close" at bounding box center [373, 12] width 11 height 7
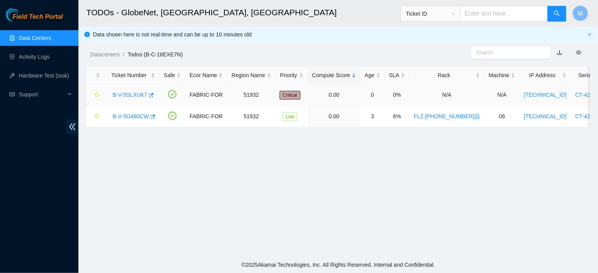
scroll to position [133, 0]
click at [127, 97] on link "B-V-5SLXUK7" at bounding box center [130, 95] width 35 height 6
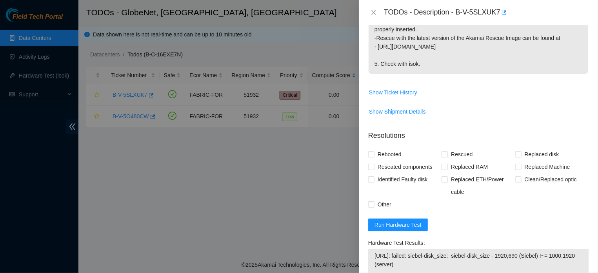
scroll to position [405, 0]
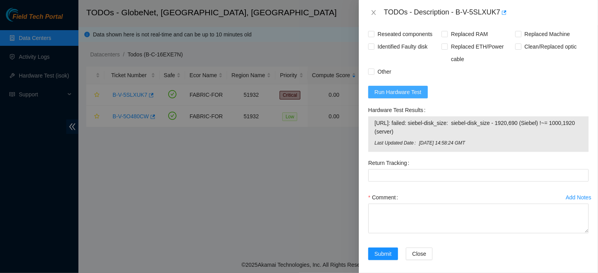
click at [416, 95] on span "Run Hardware Test" at bounding box center [398, 92] width 47 height 9
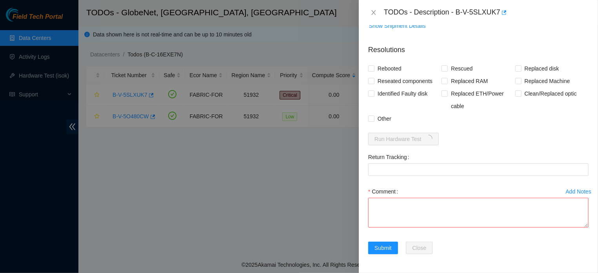
scroll to position [367, 0]
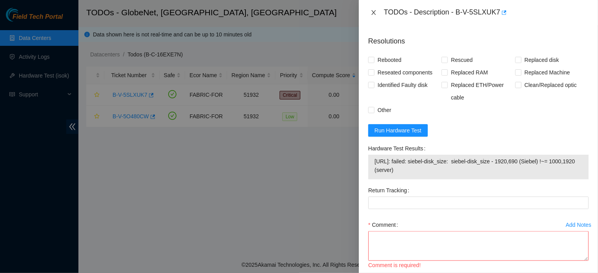
click at [372, 14] on icon "close" at bounding box center [374, 12] width 6 height 6
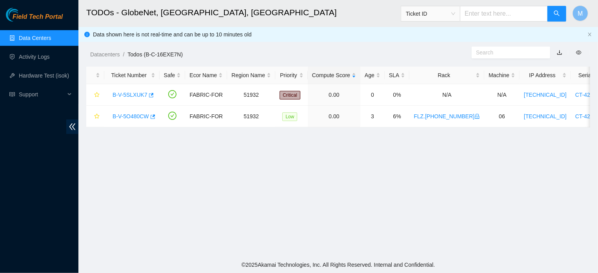
scroll to position [195, 0]
click at [124, 95] on link "B-V-5SLXUK7" at bounding box center [130, 95] width 35 height 6
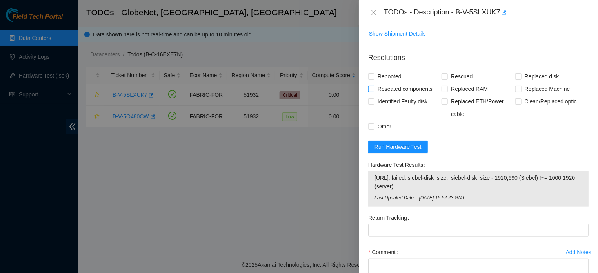
scroll to position [367, 0]
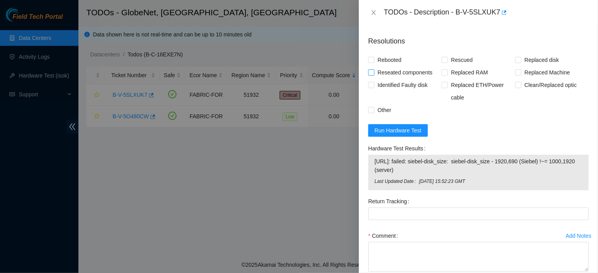
click at [373, 79] on label "Reseated components" at bounding box center [401, 72] width 67 height 13
click at [373, 75] on input "Reseated components" at bounding box center [370, 71] width 5 height 5
click at [371, 75] on input "Reseated components" at bounding box center [370, 71] width 5 height 5
checkbox input "false"
click at [369, 60] on input "Rebooted" at bounding box center [370, 59] width 5 height 5
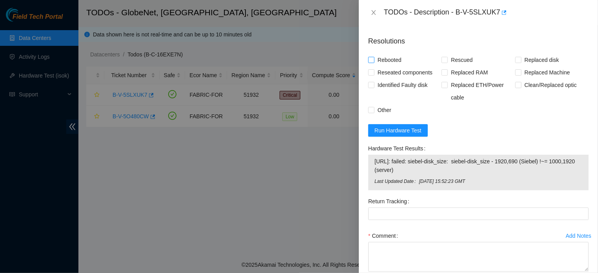
checkbox input "true"
click at [443, 62] on input "Rescued" at bounding box center [444, 59] width 5 height 5
checkbox input "true"
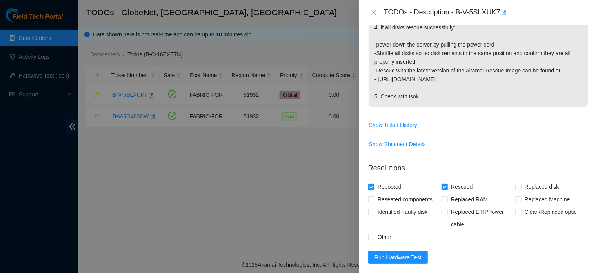
scroll to position [295, 0]
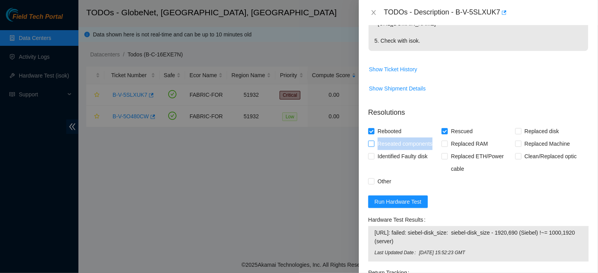
drag, startPoint x: 435, startPoint y: 146, endPoint x: 376, endPoint y: 148, distance: 59.3
click at [376, 148] on span "Reseated components" at bounding box center [405, 144] width 61 height 13
copy span "Reseated components"
click at [372, 143] on input "Reseated components" at bounding box center [370, 143] width 5 height 5
click at [369, 143] on input "Reseated components" at bounding box center [370, 143] width 5 height 5
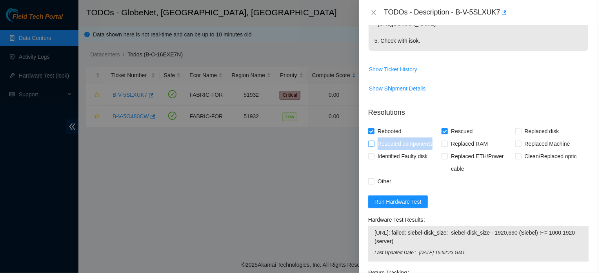
click at [369, 143] on input "Reseated components" at bounding box center [370, 143] width 5 height 5
checkbox input "true"
drag, startPoint x: 432, startPoint y: 157, endPoint x: 378, endPoint y: 160, distance: 54.6
click at [378, 160] on span "Identified Faulty disk" at bounding box center [403, 156] width 56 height 13
copy span "Identified Faulty disk"
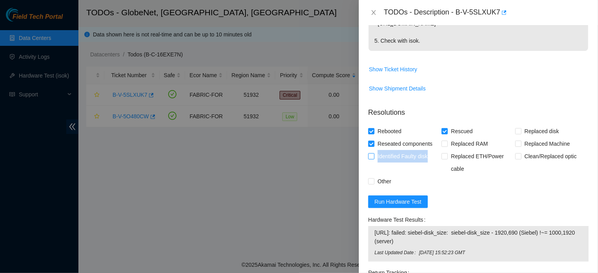
click at [372, 157] on input "Identified Faulty disk" at bounding box center [370, 155] width 5 height 5
checkbox input "true"
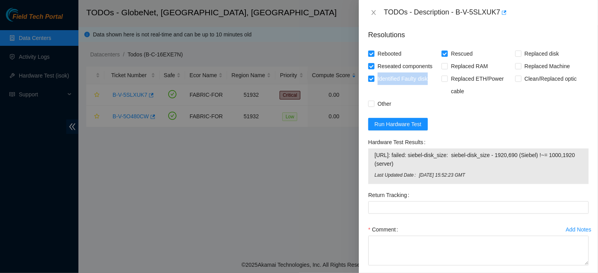
scroll to position [420, 0]
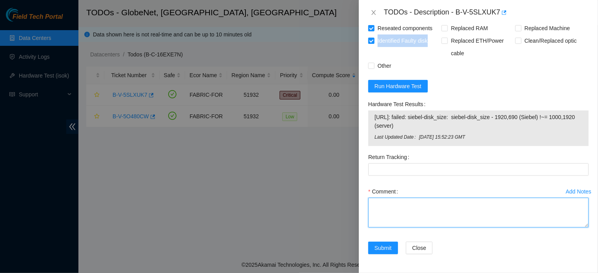
click at [442, 213] on textarea "Comment" at bounding box center [478, 213] width 220 height 30
paste textarea "AFTER THE TESTS SUGGESTED IN THE ACTIVITY, A DEFECTIVE DISK WAS IDENTIFIED: SER…"
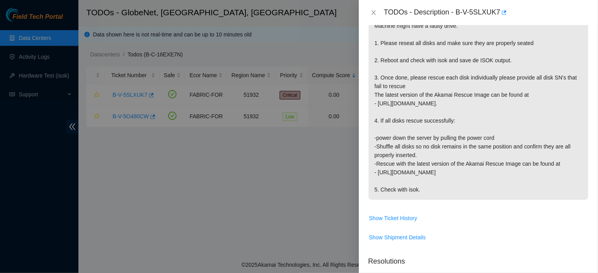
scroll to position [135, 0]
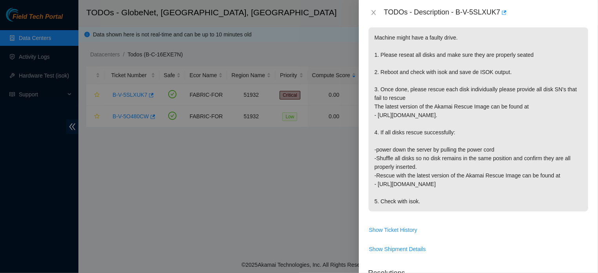
drag, startPoint x: 375, startPoint y: 131, endPoint x: 499, endPoint y: 186, distance: 135.3
click at [499, 186] on p "Machine might have a faulty drive. 1. Please reseat all disks and make sure the…" at bounding box center [479, 119] width 220 height 184
click at [451, 203] on p "Machine might have a faulty drive. 1. Please reseat all disks and make sure the…" at bounding box center [479, 119] width 220 height 184
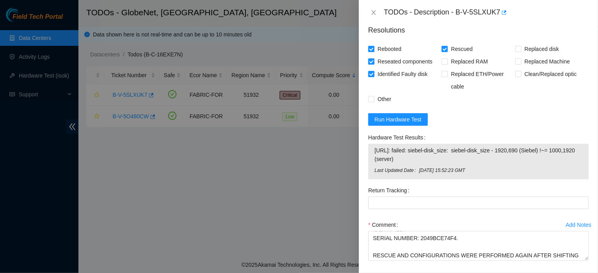
scroll to position [420, 0]
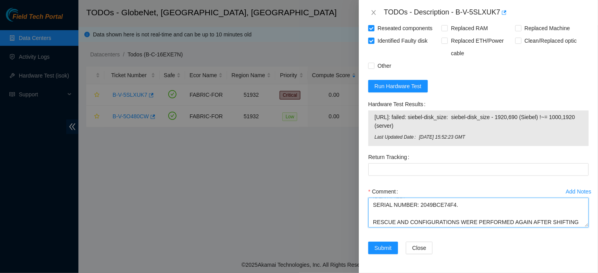
click at [423, 224] on textarea "AFTER THE TESTS SUGGESTED IN THE ACTIVITY, A DEFECTIVE DISK WAS IDENTIFIED: SER…" at bounding box center [478, 213] width 220 height 30
click at [372, 215] on textarea "AFTER THE TESTS SUGGESTED IN THE ACTIVITY, A DEFECTIVE DISK WAS IDENTIFIED: SER…" at bounding box center [478, 213] width 220 height 30
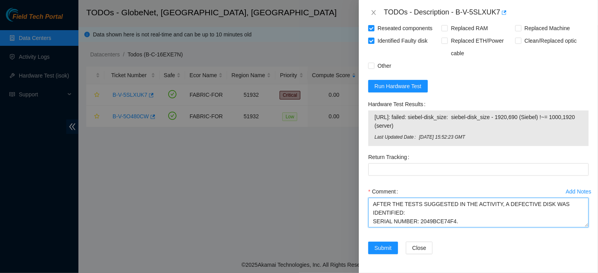
scroll to position [10, 0]
type textarea "AFTER THE TESTS SUGGESTED IN THE ACTIVITY, A DEFECTIVE DISK WAS IDENTIFIED: SER…"
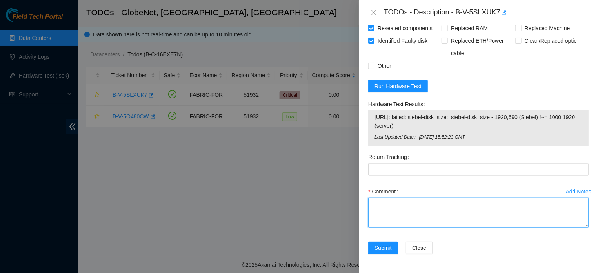
scroll to position [0, 0]
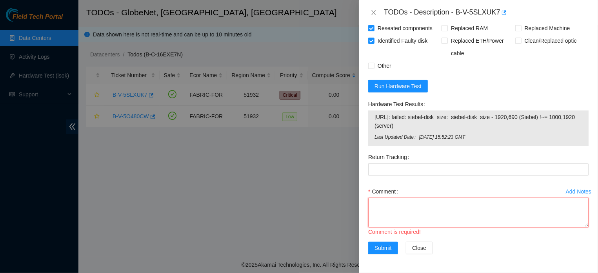
paste textarea "AFTER THE TESTS SUGGESTED IN THE ACTIVITY, A DEFECTIVE DISC WAS IDENTIFIED: SER…"
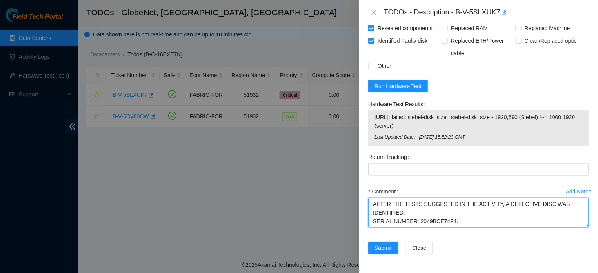
type textarea "AFTER THE TESTS SUGGESTED IN THE ACTIVITY, A DEFECTIVE DISC WAS IDENTIFIED: SER…"
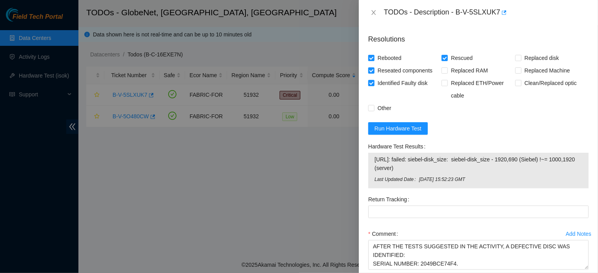
scroll to position [420, 0]
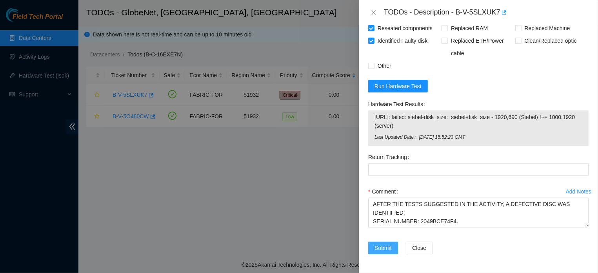
click at [383, 250] on span "Submit" at bounding box center [383, 248] width 17 height 9
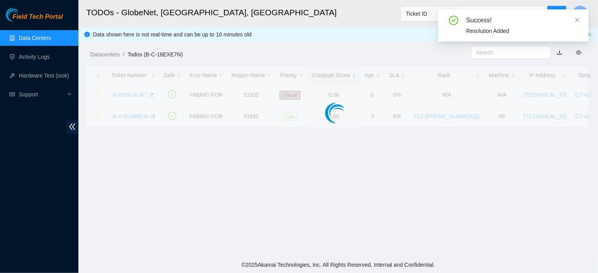
scroll to position [195, 0]
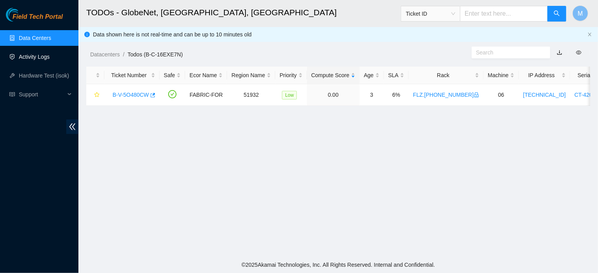
click at [29, 57] on link "Activity Logs" at bounding box center [34, 57] width 31 height 6
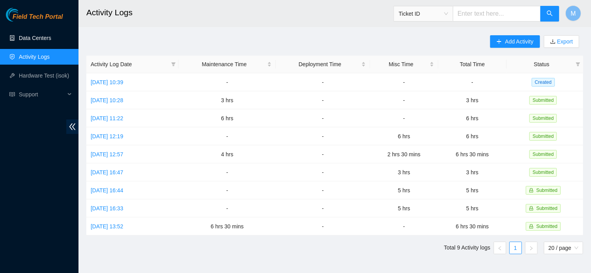
click at [32, 40] on link "Data Centers" at bounding box center [35, 38] width 32 height 6
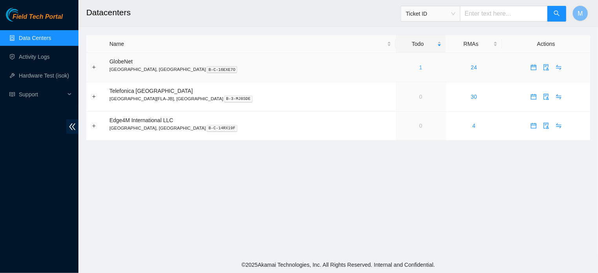
click at [419, 67] on link "1" at bounding box center [420, 67] width 3 height 6
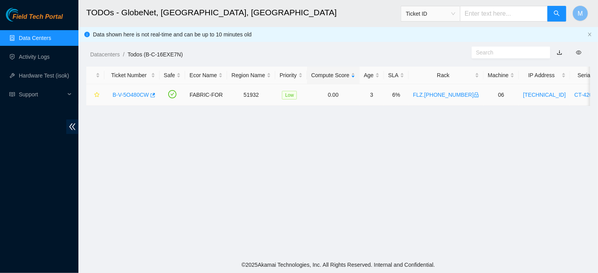
click at [128, 95] on link "B-V-5O480CW" at bounding box center [131, 95] width 36 height 6
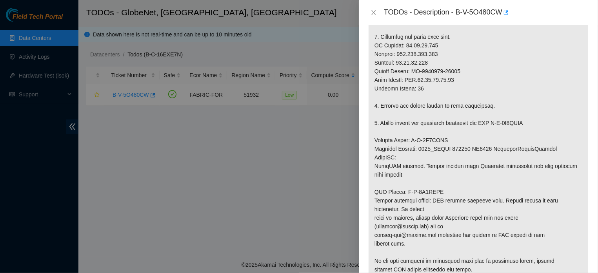
scroll to position [264, 0]
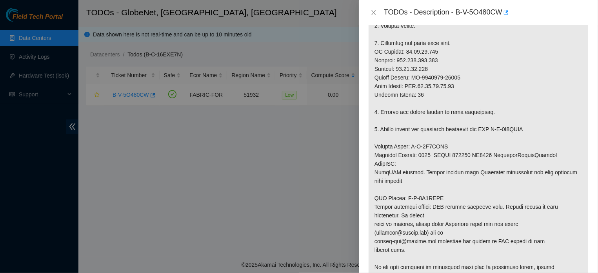
click at [463, 71] on p at bounding box center [479, 103] width 220 height 383
drag, startPoint x: 463, startPoint y: 71, endPoint x: 417, endPoint y: 73, distance: 45.6
click at [417, 73] on p at bounding box center [479, 103] width 220 height 383
copy p "CT-4210521-00168"
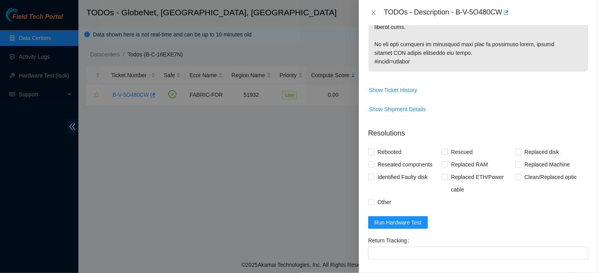
scroll to position [489, 0]
click at [372, 148] on input "Rebooted" at bounding box center [370, 150] width 5 height 5
checkbox input "true"
click at [442, 148] on input "Rescued" at bounding box center [444, 150] width 5 height 5
checkbox input "true"
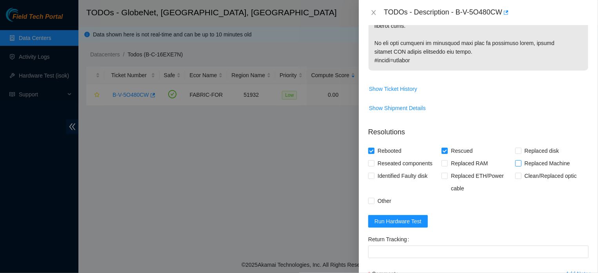
click at [516, 160] on span at bounding box center [518, 163] width 6 height 6
click at [516, 160] on input "Replaced Machine" at bounding box center [517, 162] width 5 height 5
checkbox input "true"
click at [383, 195] on span "Other" at bounding box center [385, 201] width 20 height 13
click at [374, 198] on input "Other" at bounding box center [370, 200] width 5 height 5
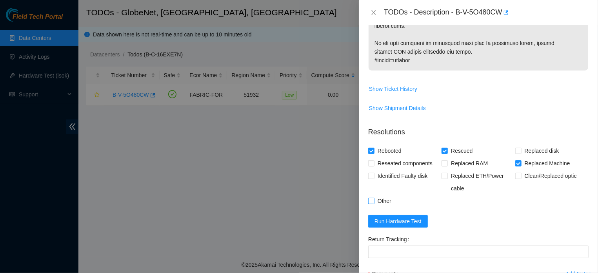
checkbox input "true"
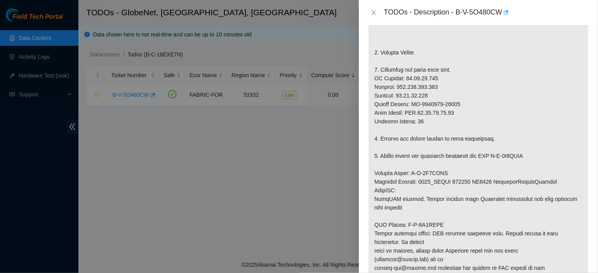
scroll to position [235, 0]
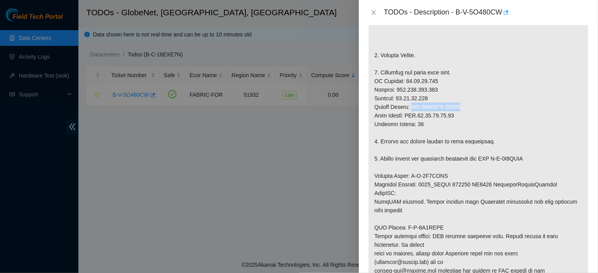
drag, startPoint x: 467, startPoint y: 99, endPoint x: 416, endPoint y: 102, distance: 50.7
click at [416, 102] on p at bounding box center [479, 133] width 220 height 383
copy p "CT-4210521-00168"
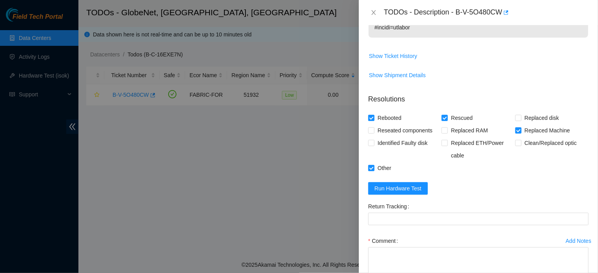
scroll to position [571, 0]
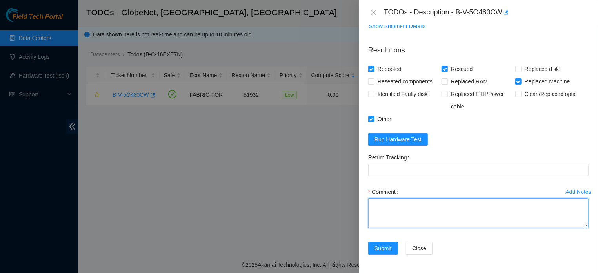
click at [444, 212] on textarea "Comment" at bounding box center [478, 214] width 220 height 30
paste textarea "AFTER THE MACHINE WAS REPLACED, IT WAS NOT POSSIBLE TO MAKE A RESCUE. THE MACHI…"
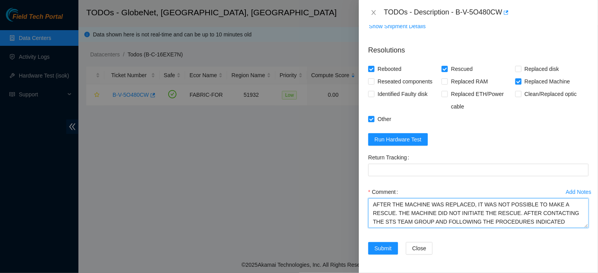
scroll to position [16, 0]
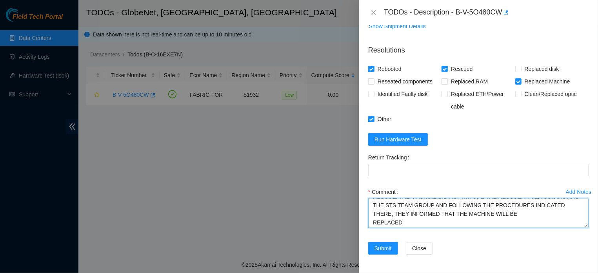
type textarea "AFTER THE MACHINE WAS REPLACED, IT WAS NOT POSSIBLE TO MAKE A RESCUE. THE MACHI…"
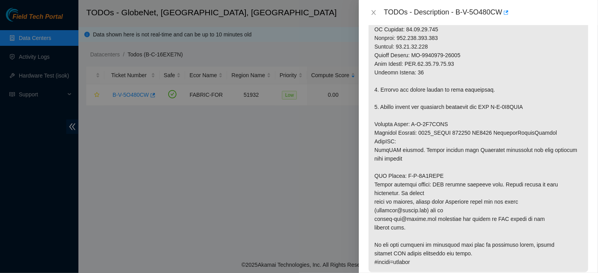
scroll to position [297, 0]
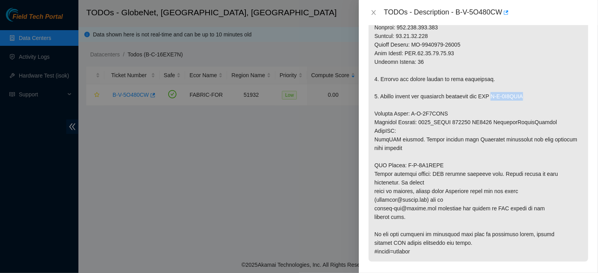
drag, startPoint x: 501, startPoint y: 88, endPoint x: 538, endPoint y: 89, distance: 36.9
click at [538, 89] on p at bounding box center [479, 70] width 220 height 383
copy p "B-V-5Q1KZUJ"
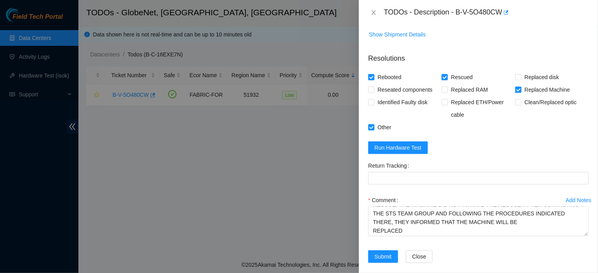
scroll to position [571, 0]
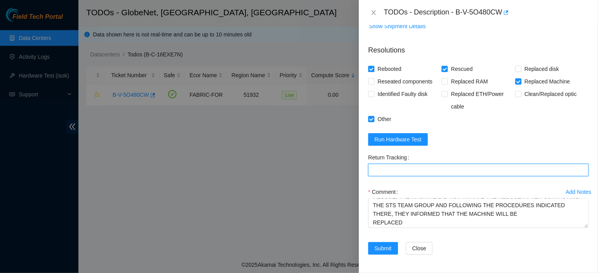
click at [401, 164] on Tracking "Return Tracking" at bounding box center [478, 170] width 220 height 13
paste Tracking "B-V-5Q1KZUJ"
type Tracking "B-V-5Q1KZUJ"
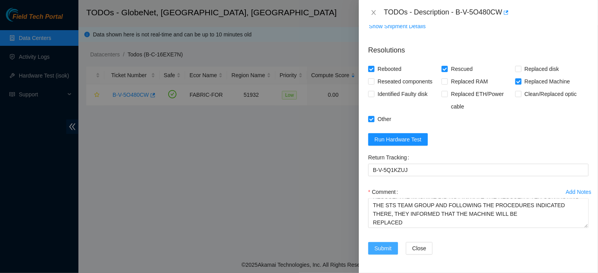
click at [384, 244] on span "Submit" at bounding box center [383, 248] width 17 height 9
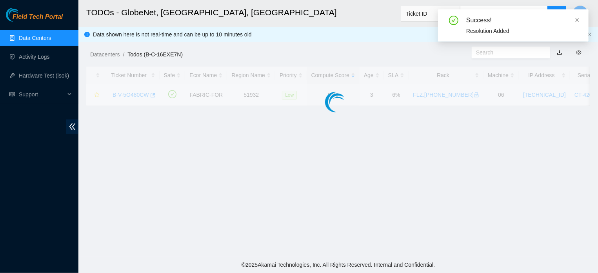
scroll to position [195, 0]
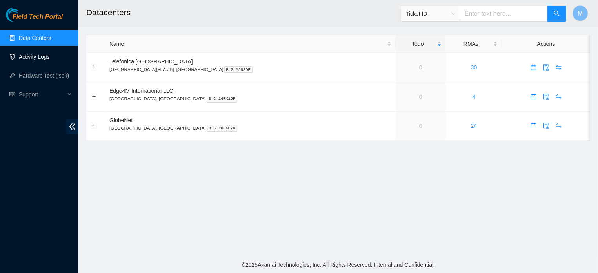
click at [30, 56] on link "Activity Logs" at bounding box center [34, 57] width 31 height 6
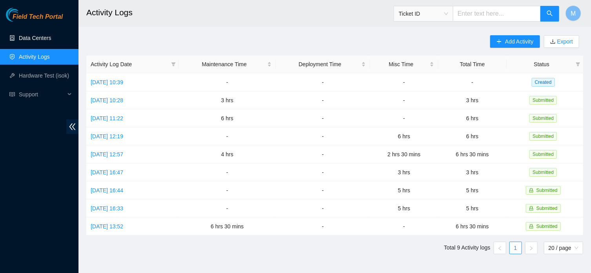
click at [40, 40] on link "Data Centers" at bounding box center [35, 38] width 32 height 6
